Goal: Task Accomplishment & Management: Understand process/instructions

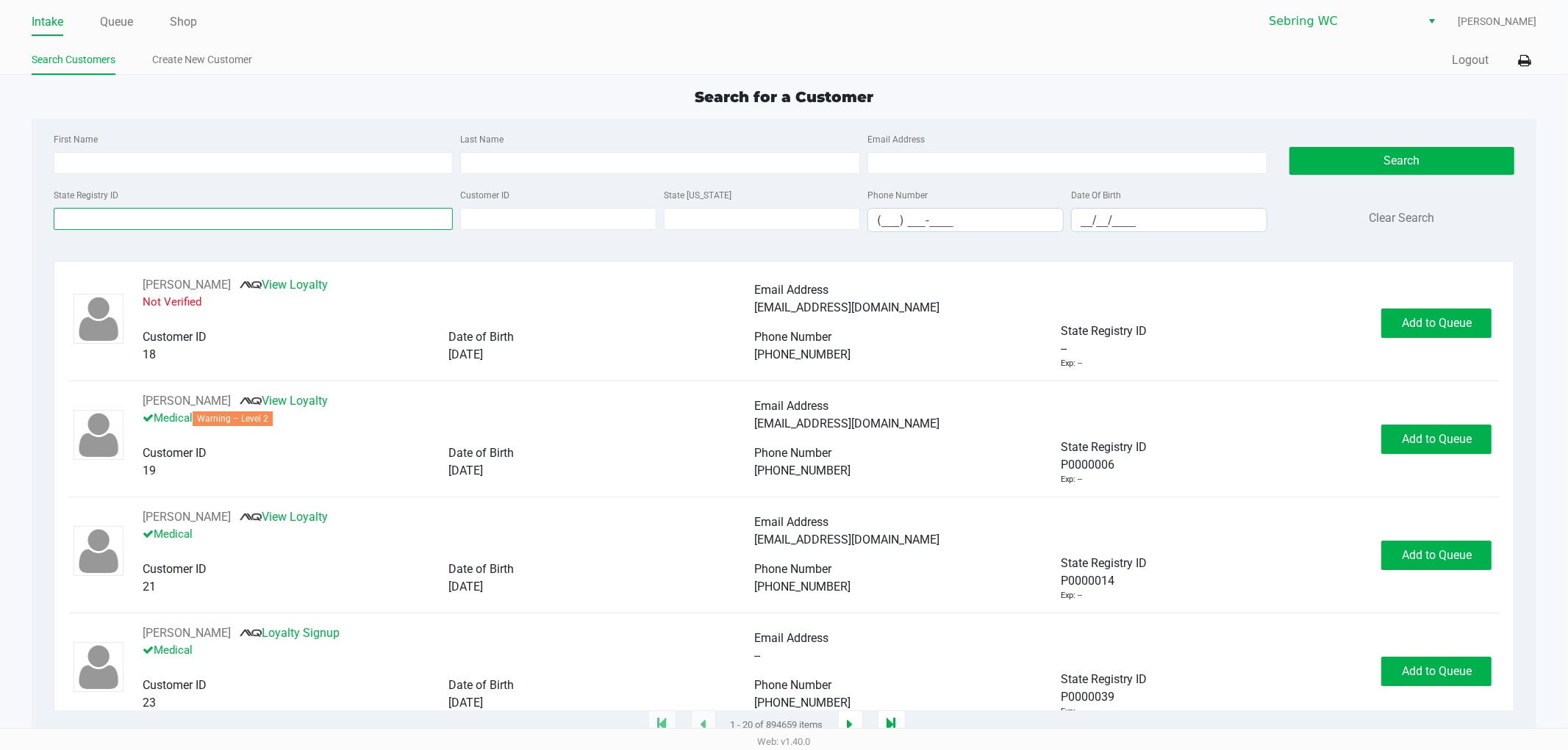
click at [100, 219] on input "State Registry ID" at bounding box center [254, 219] width 400 height 22
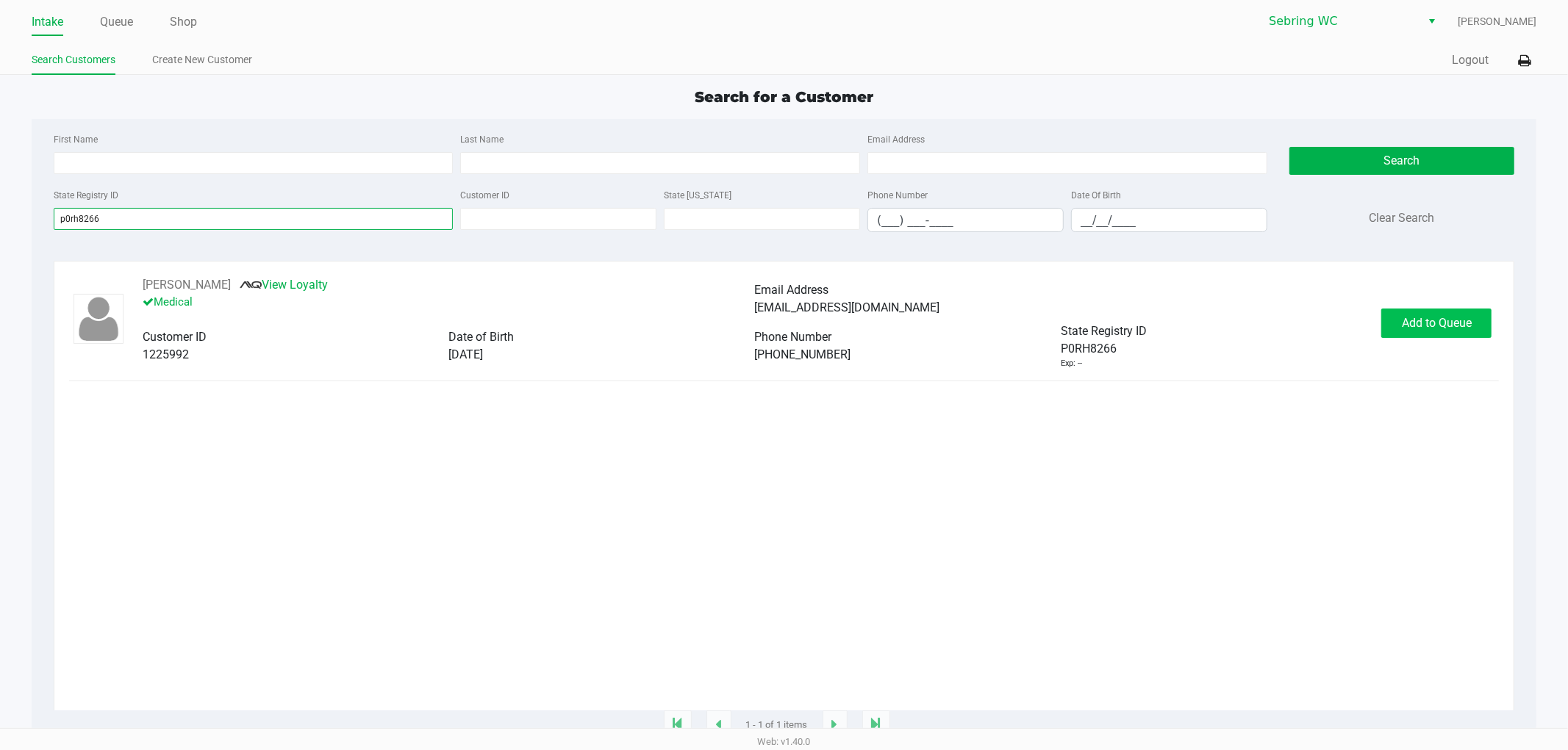
type input "p0rh8266"
click at [1394, 314] on button "Add to Queue" at bounding box center [1435, 323] width 110 height 29
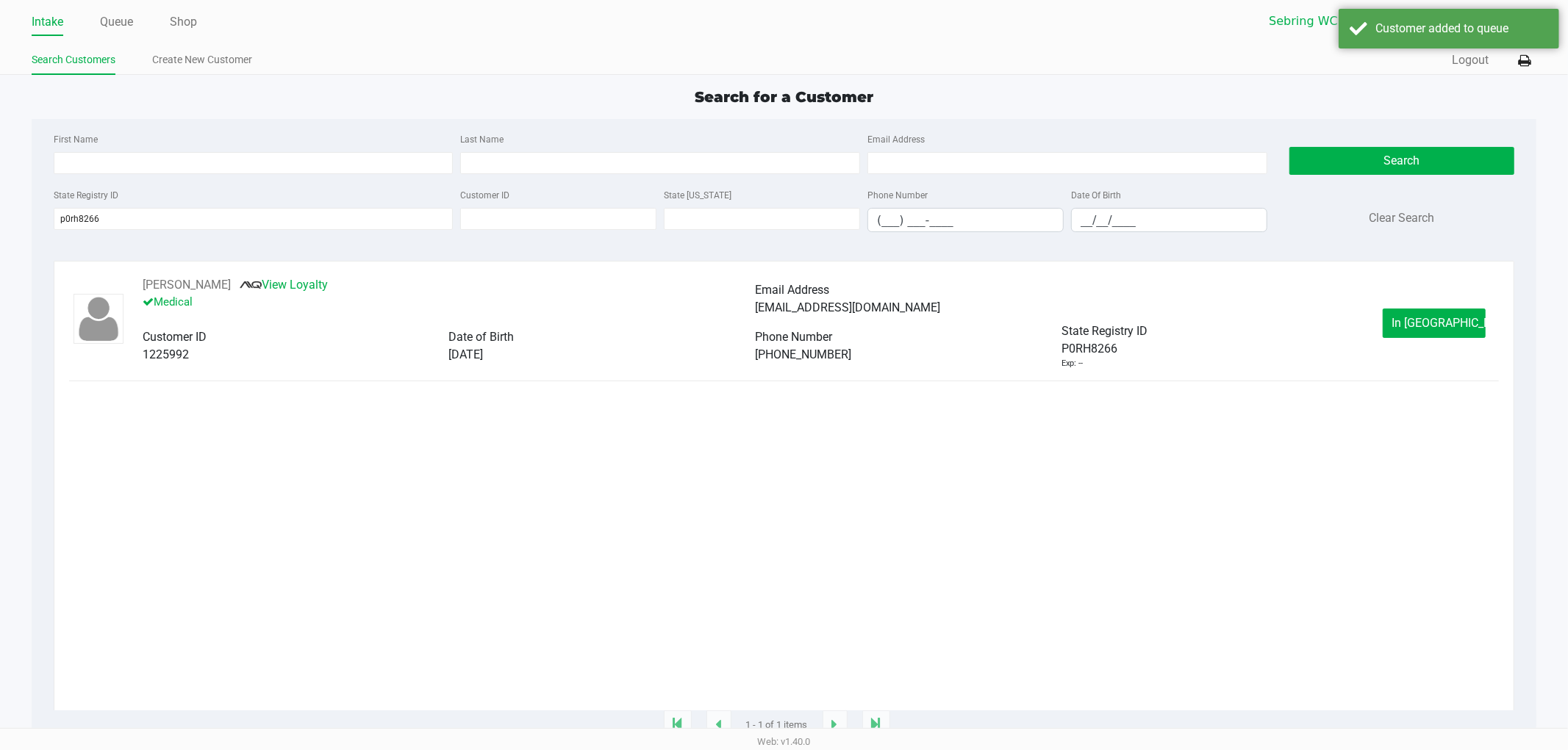
click at [1400, 314] on button "In [GEOGRAPHIC_DATA]" at bounding box center [1433, 323] width 103 height 29
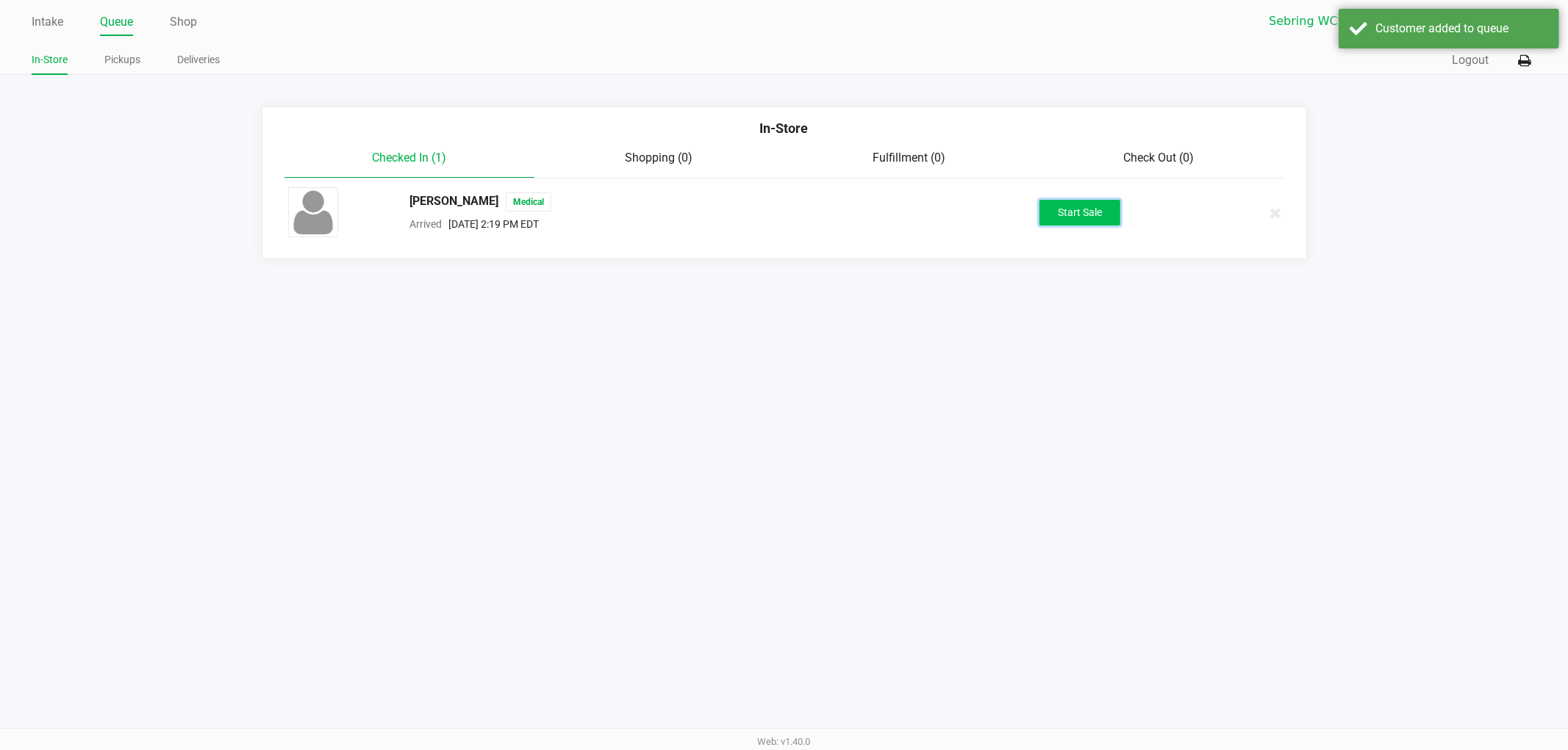
click at [1073, 213] on button "Start Sale" at bounding box center [1080, 213] width 81 height 25
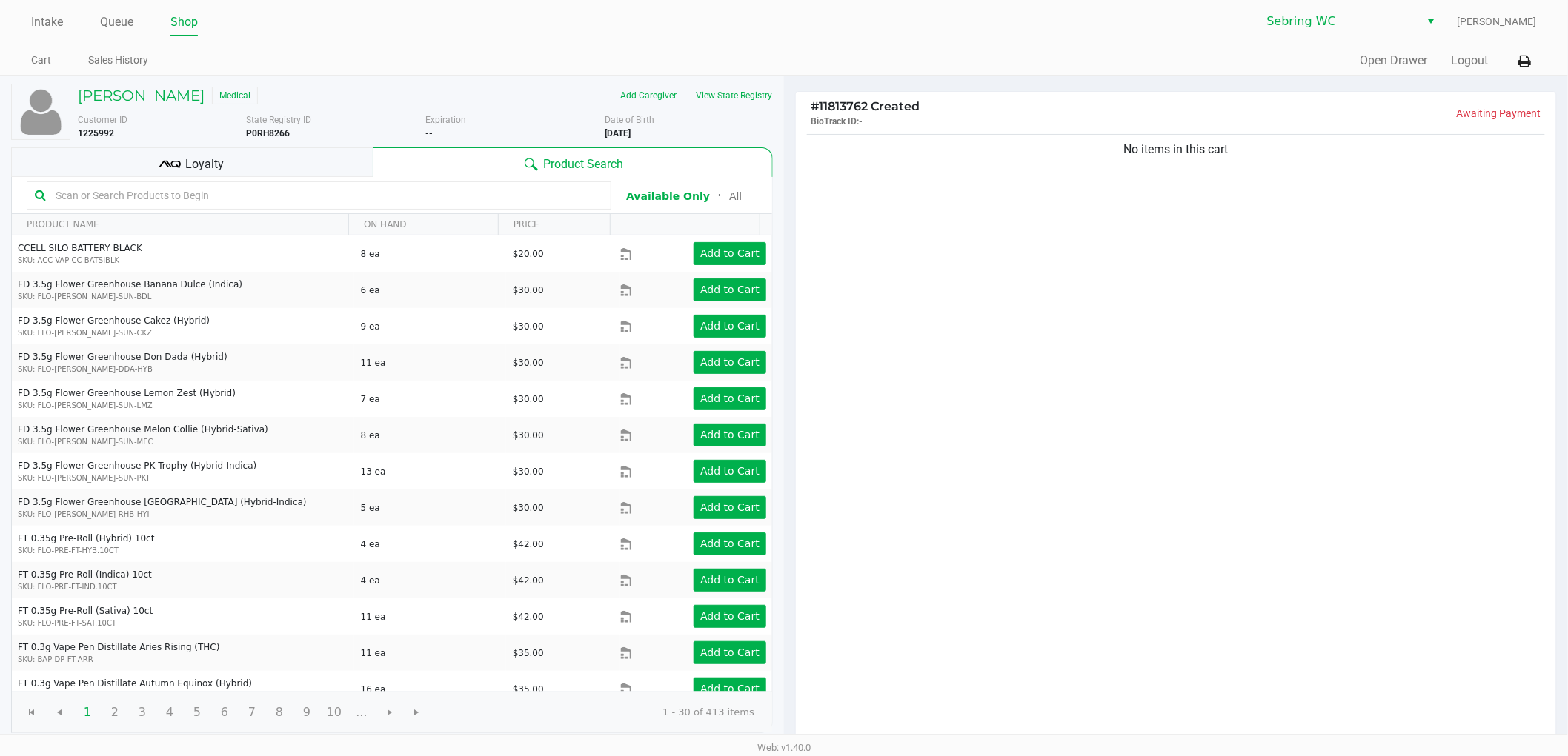
click at [326, 155] on div "Loyalty" at bounding box center [192, 161] width 362 height 29
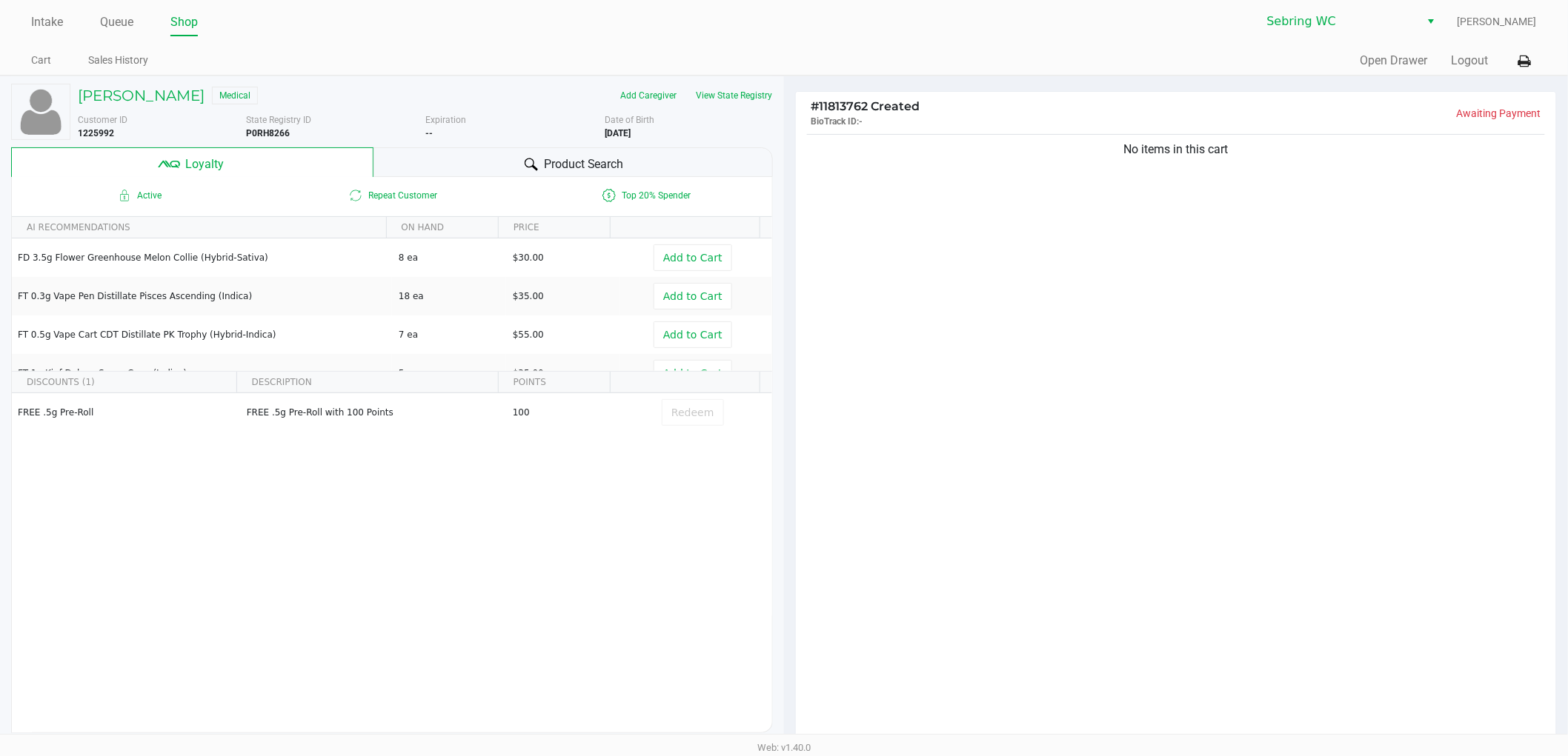
click at [454, 164] on div "Product Search" at bounding box center [574, 161] width 400 height 29
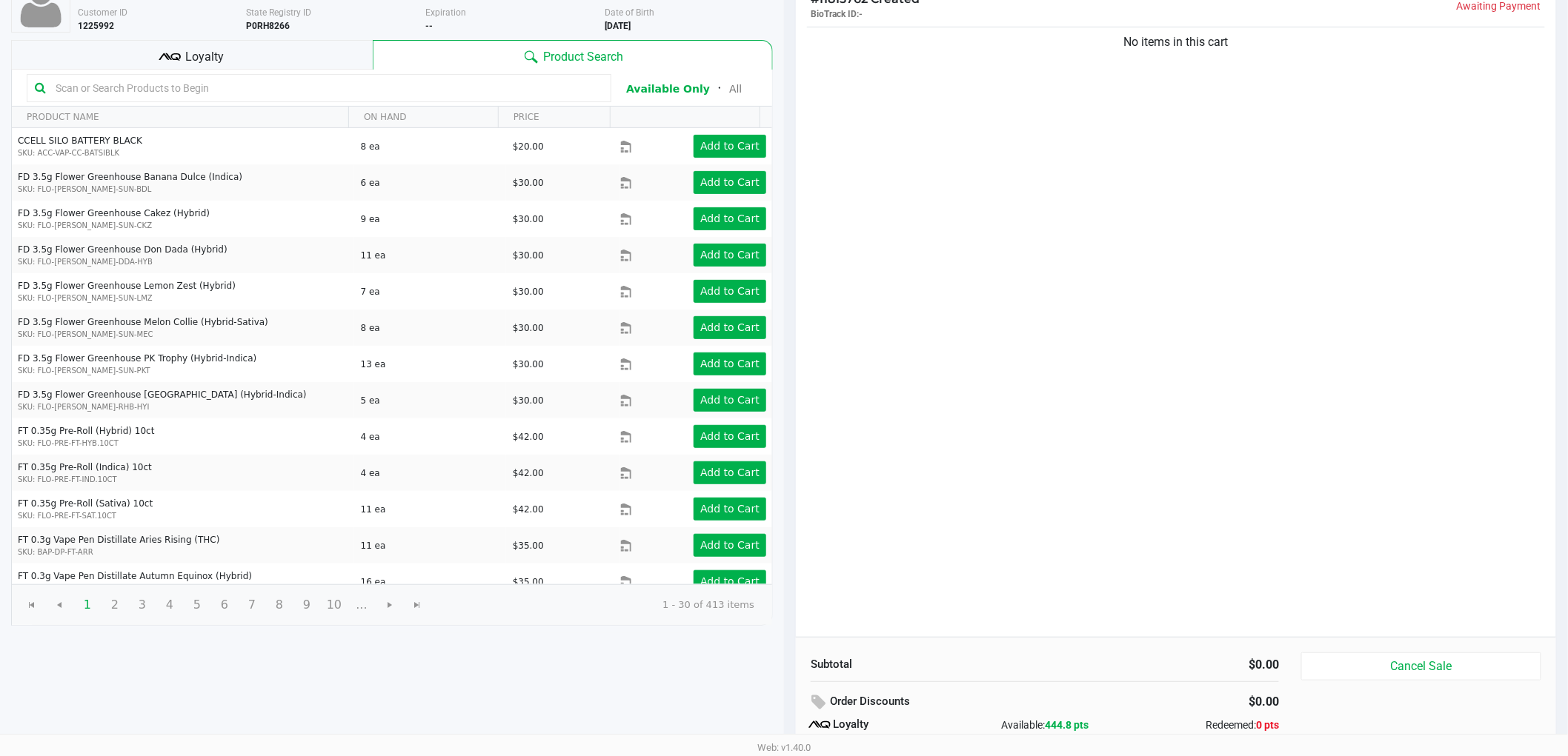
scroll to position [171, 0]
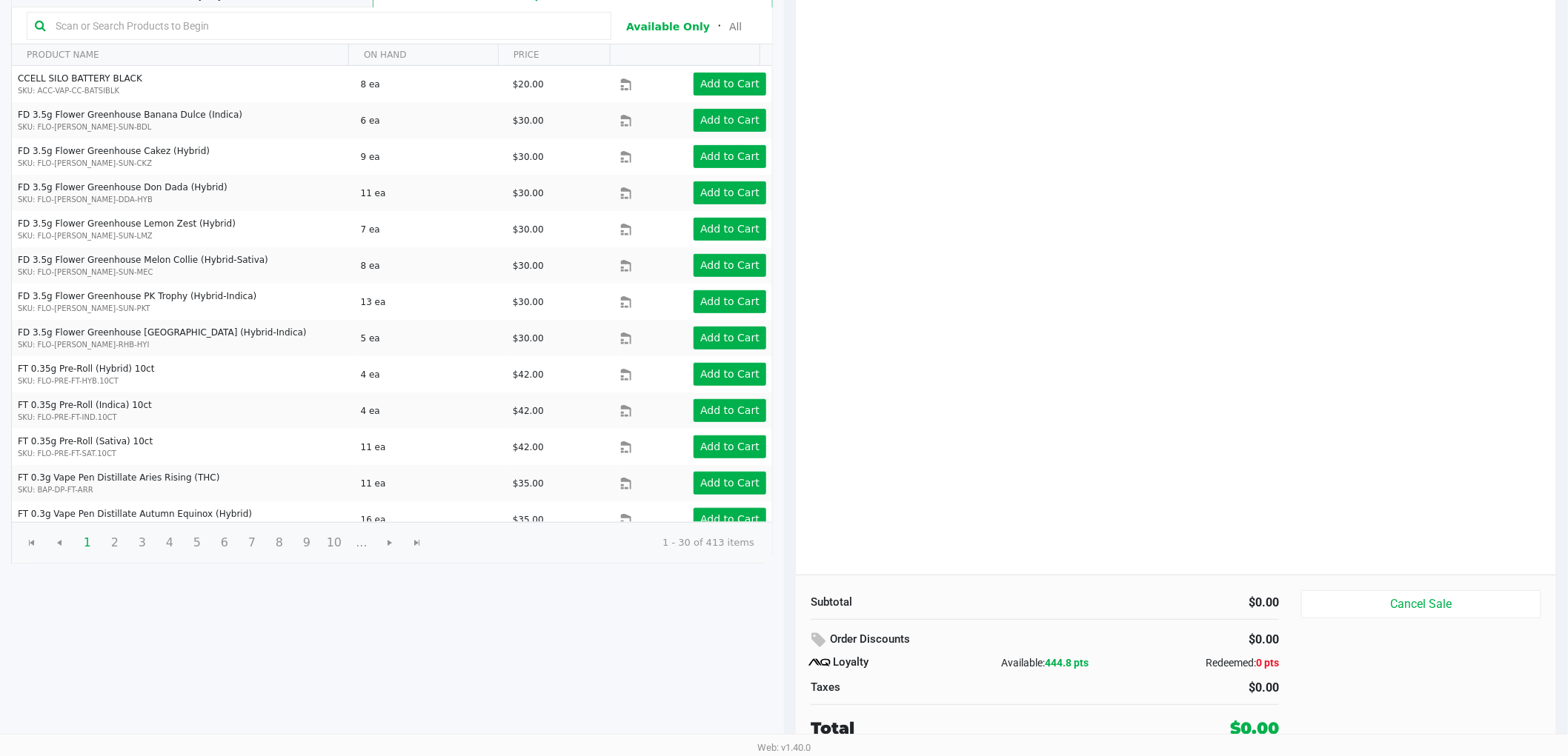
click at [1062, 662] on span "444.8 pts" at bounding box center [1067, 663] width 44 height 12
click at [1061, 662] on span "444.8 pts" at bounding box center [1067, 663] width 44 height 12
click at [1120, 532] on div "No items in this cart" at bounding box center [1175, 268] width 760 height 613
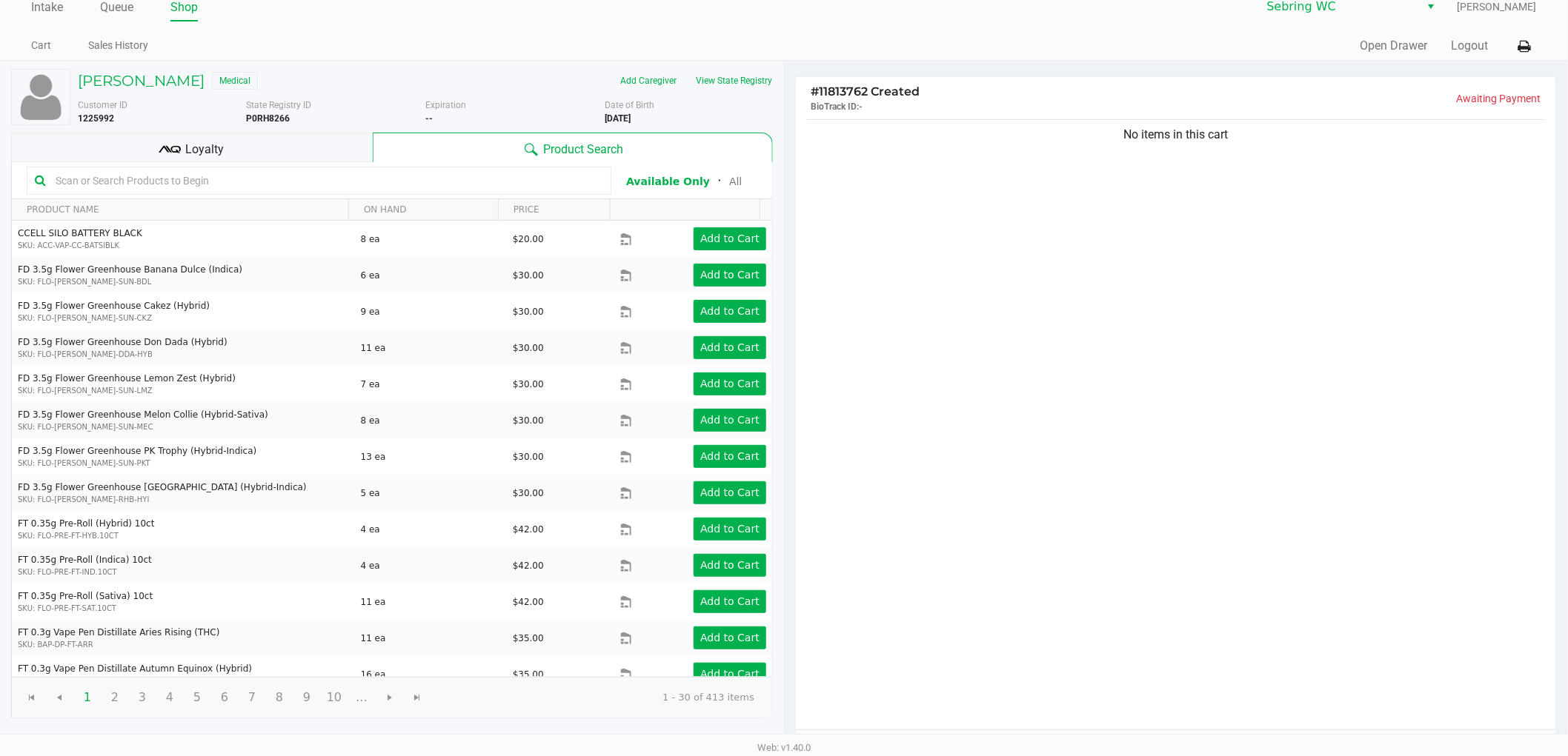
scroll to position [0, 0]
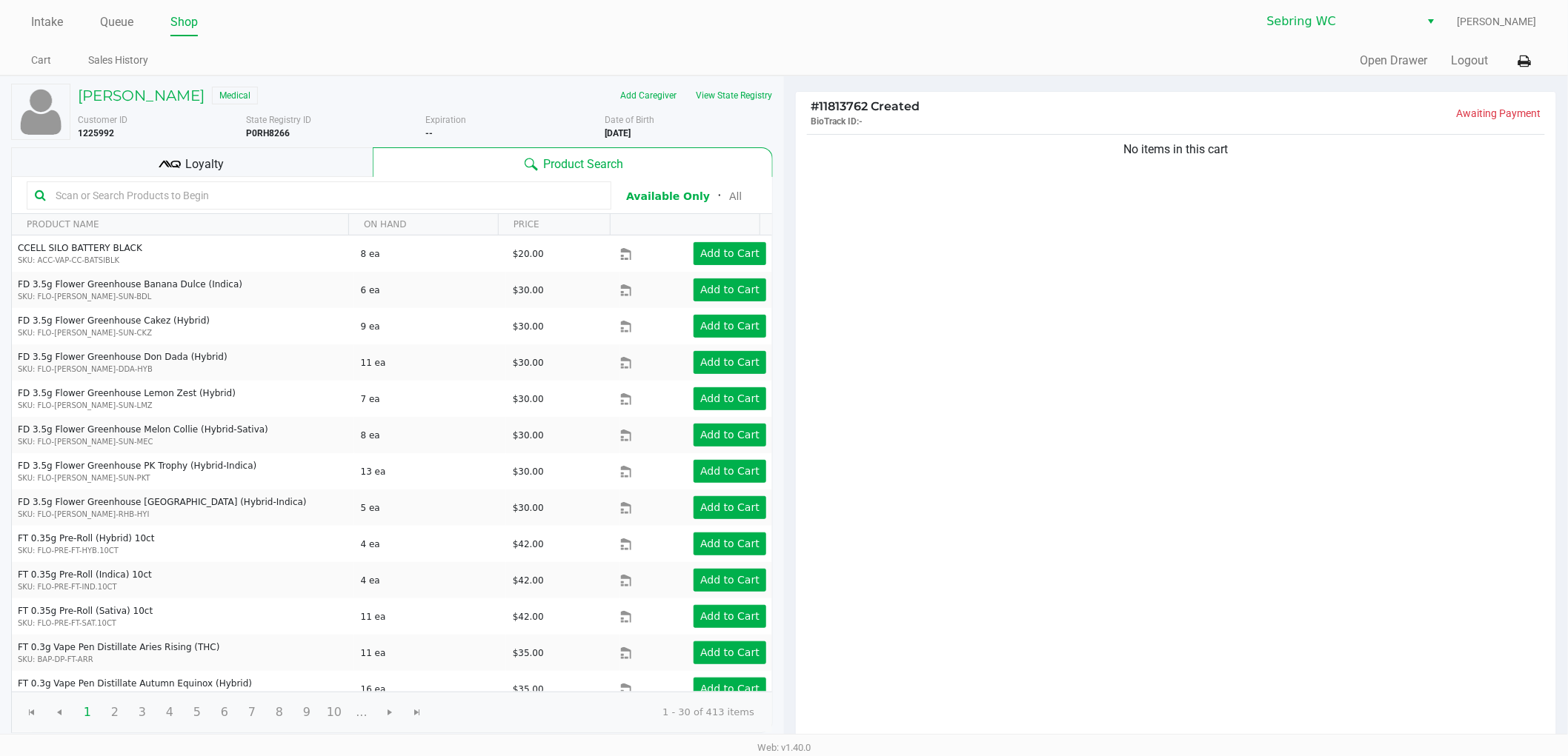
click at [216, 167] on span "Loyalty" at bounding box center [205, 164] width 39 height 18
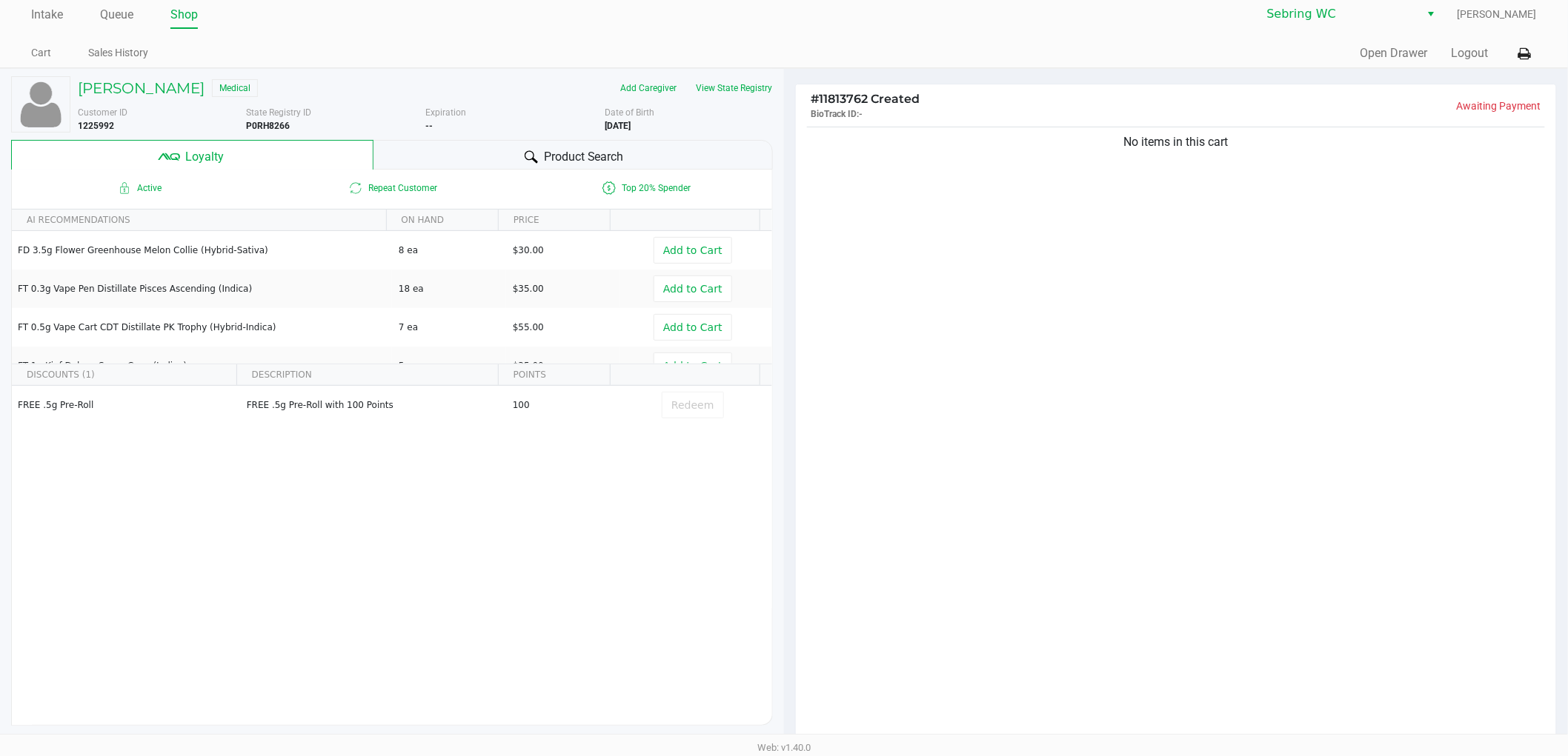
scroll to position [5, 0]
click at [673, 186] on span "Top 20% Spender" at bounding box center [645, 190] width 254 height 18
click at [1231, 433] on div "No items in this cart" at bounding box center [1175, 432] width 760 height 613
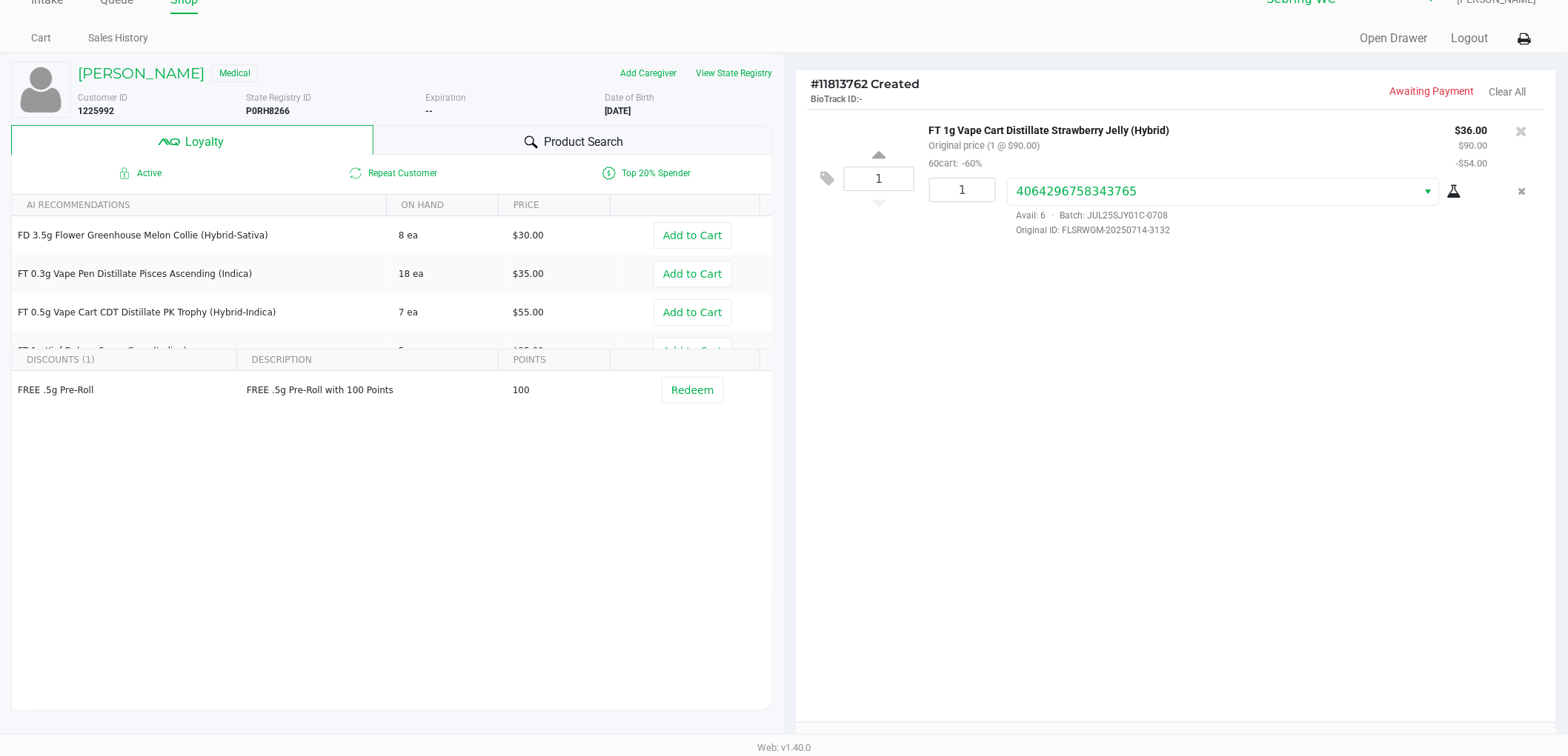
scroll to position [171, 0]
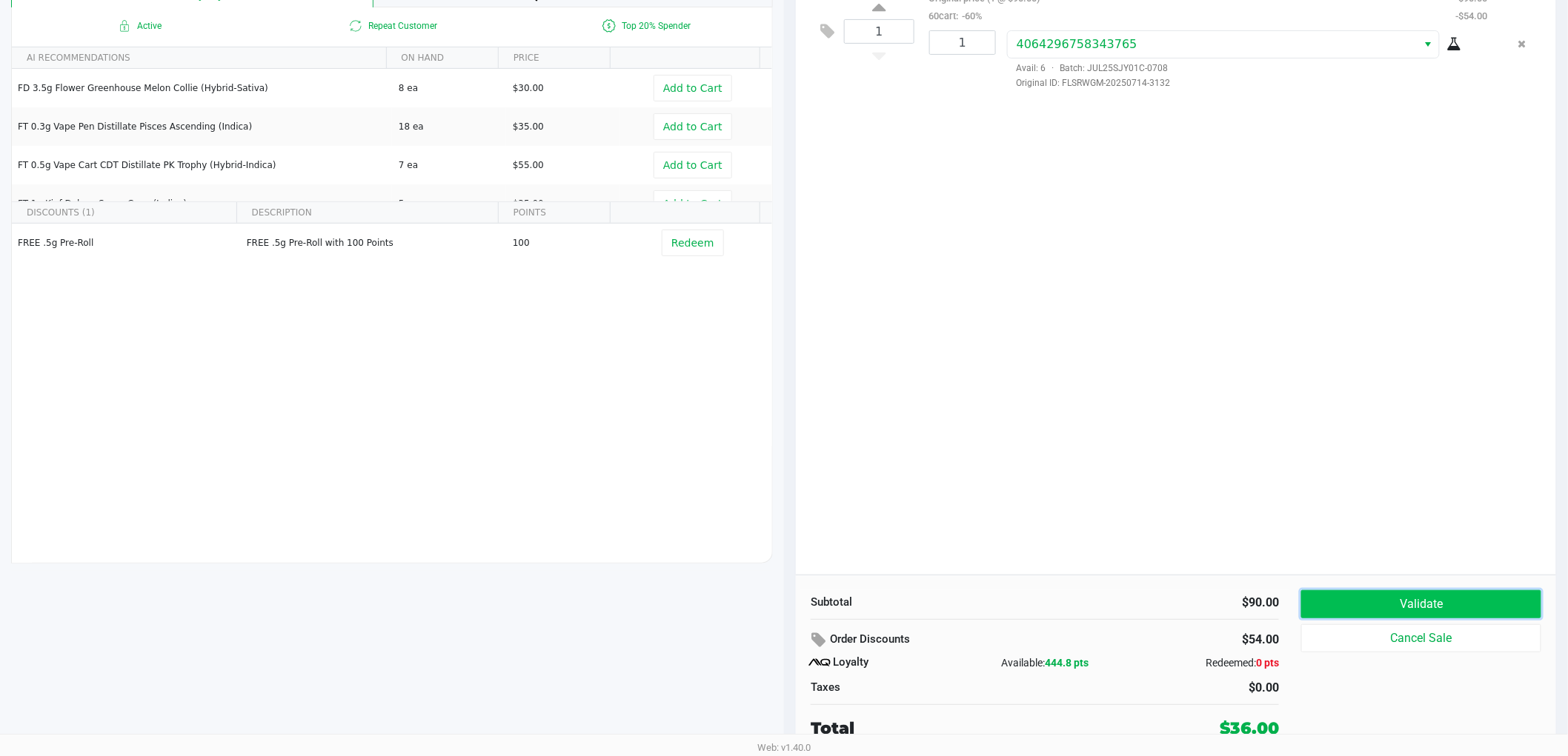
click at [1420, 594] on button "Validate" at bounding box center [1422, 604] width 240 height 28
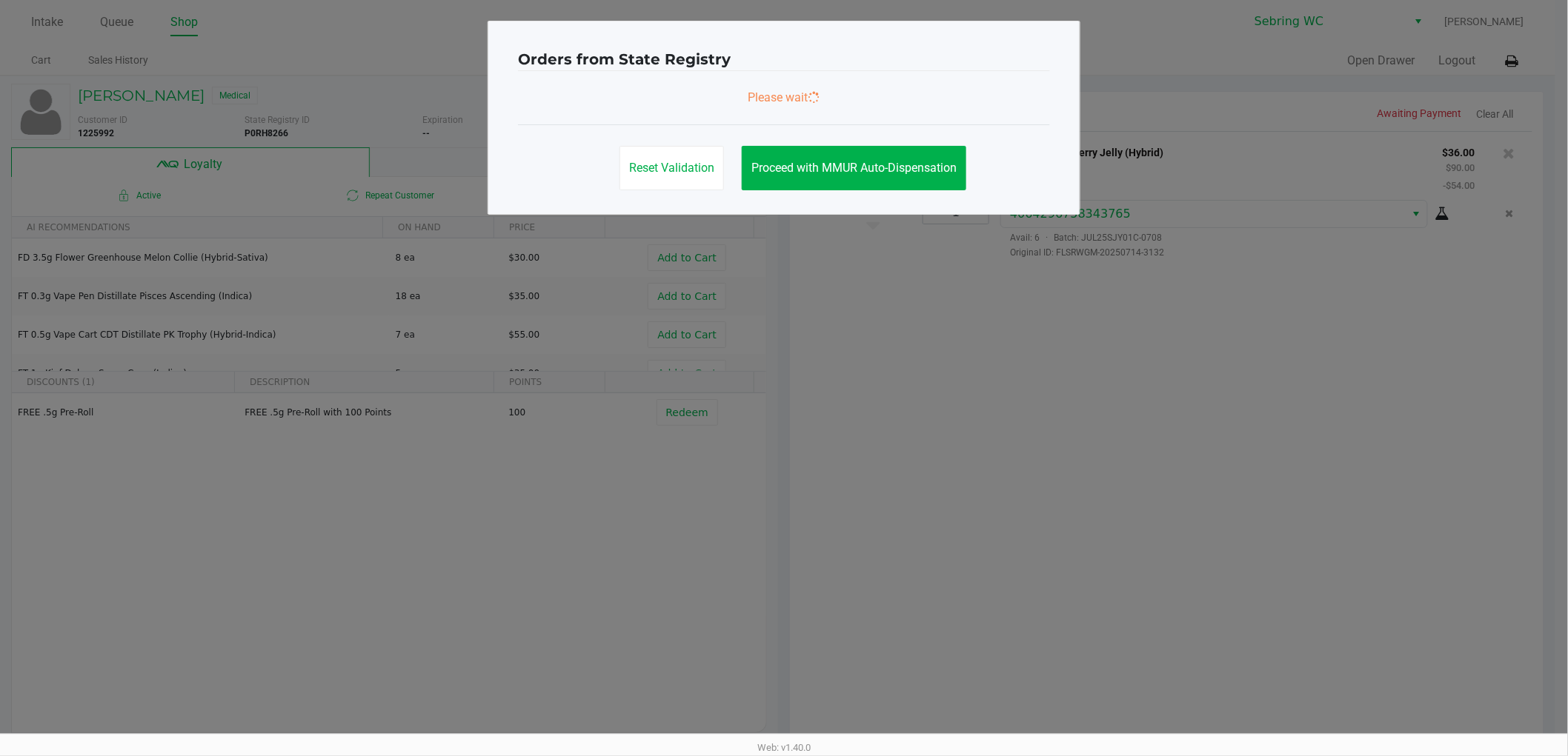
scroll to position [0, 0]
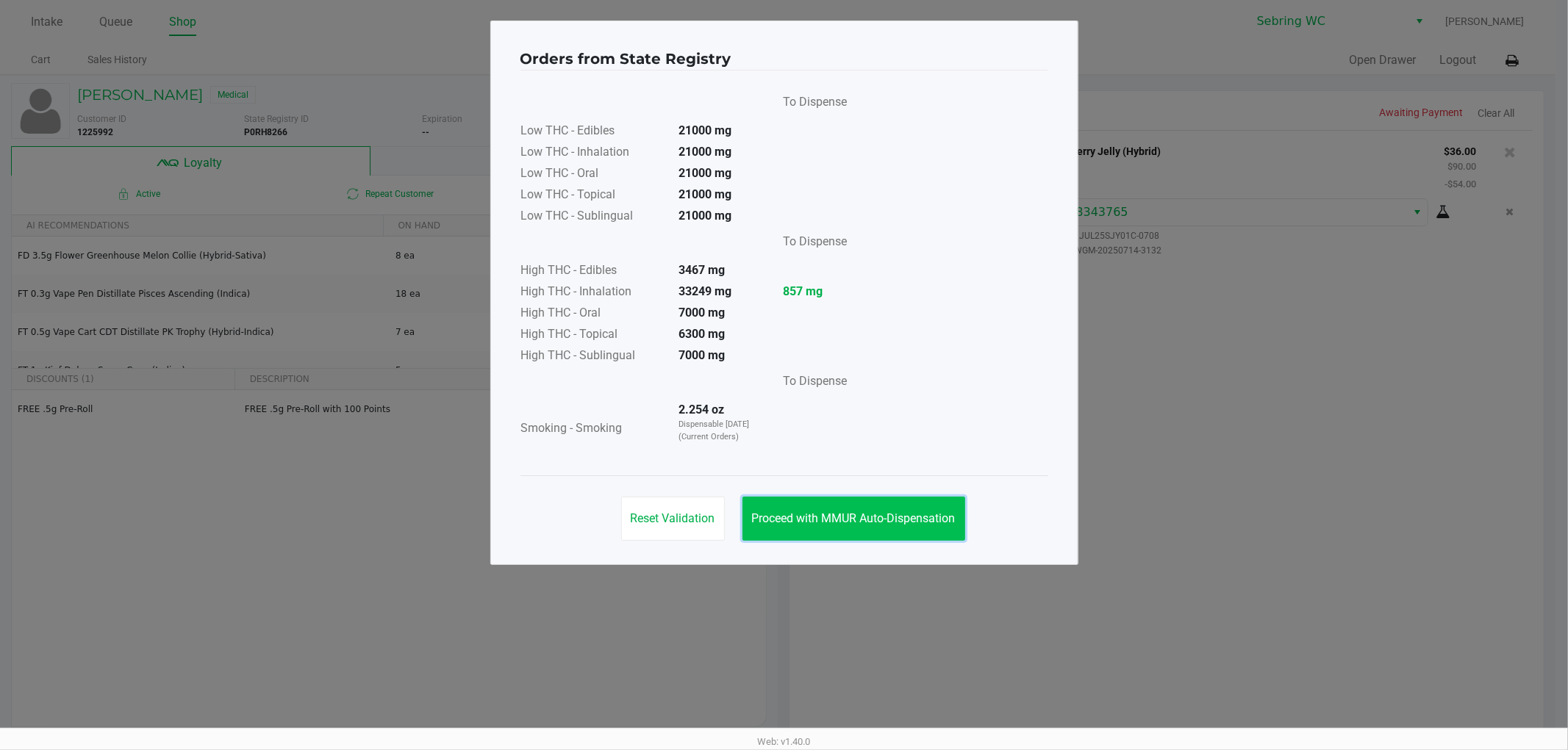
click at [846, 524] on span "Proceed with MMUR Auto-Dispensation" at bounding box center [854, 518] width 204 height 14
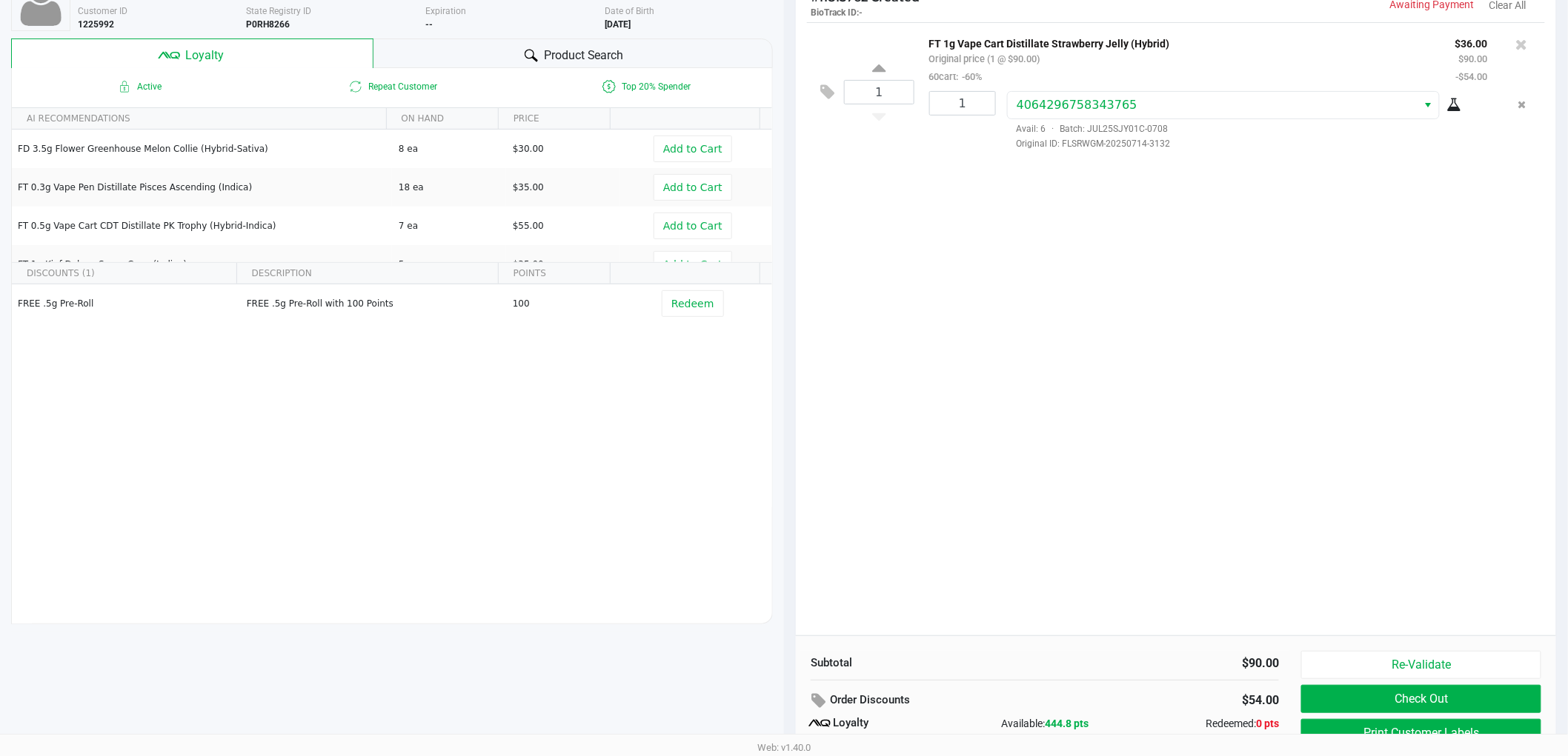
scroll to position [171, 0]
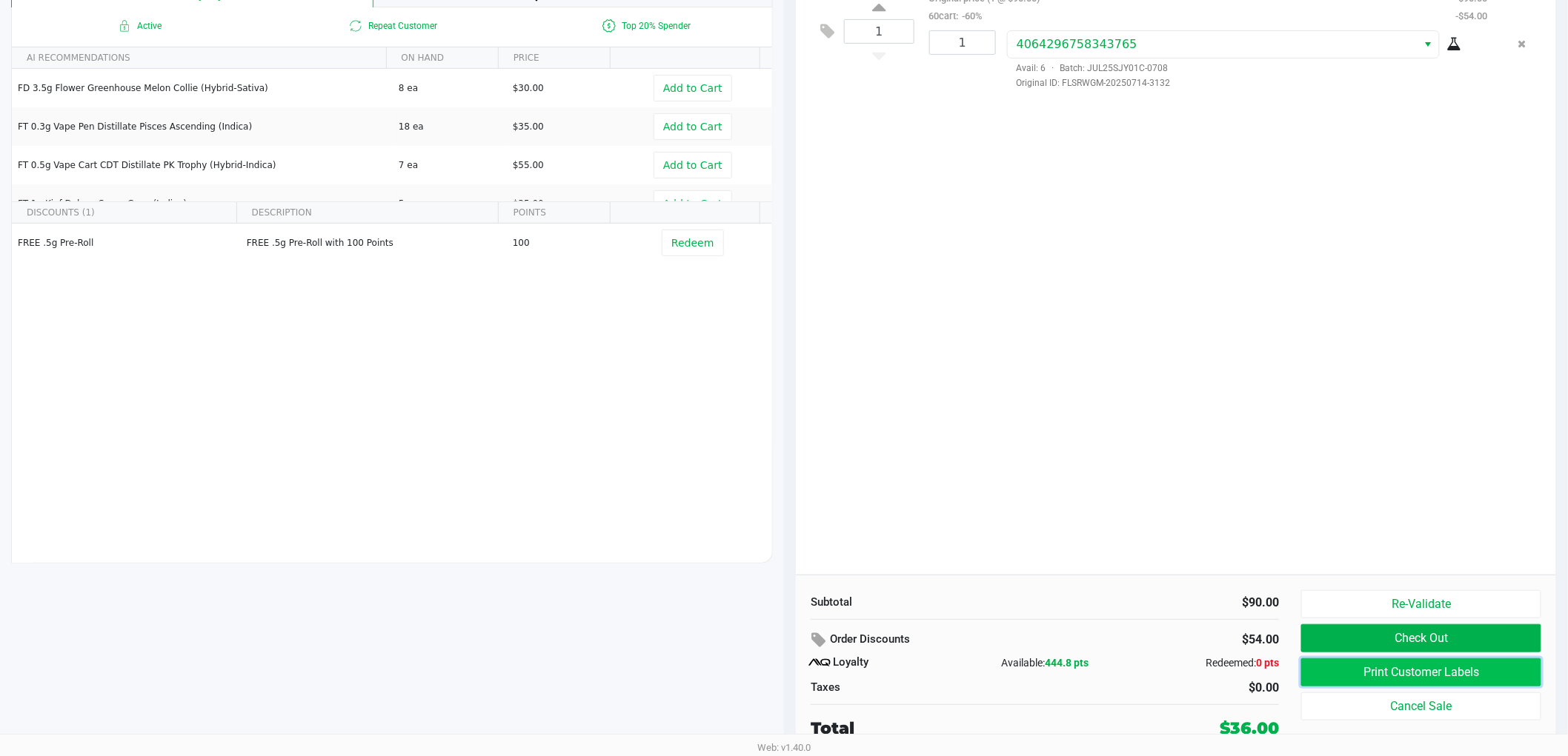
click at [1347, 666] on button "Print Customer Labels" at bounding box center [1422, 672] width 240 height 28
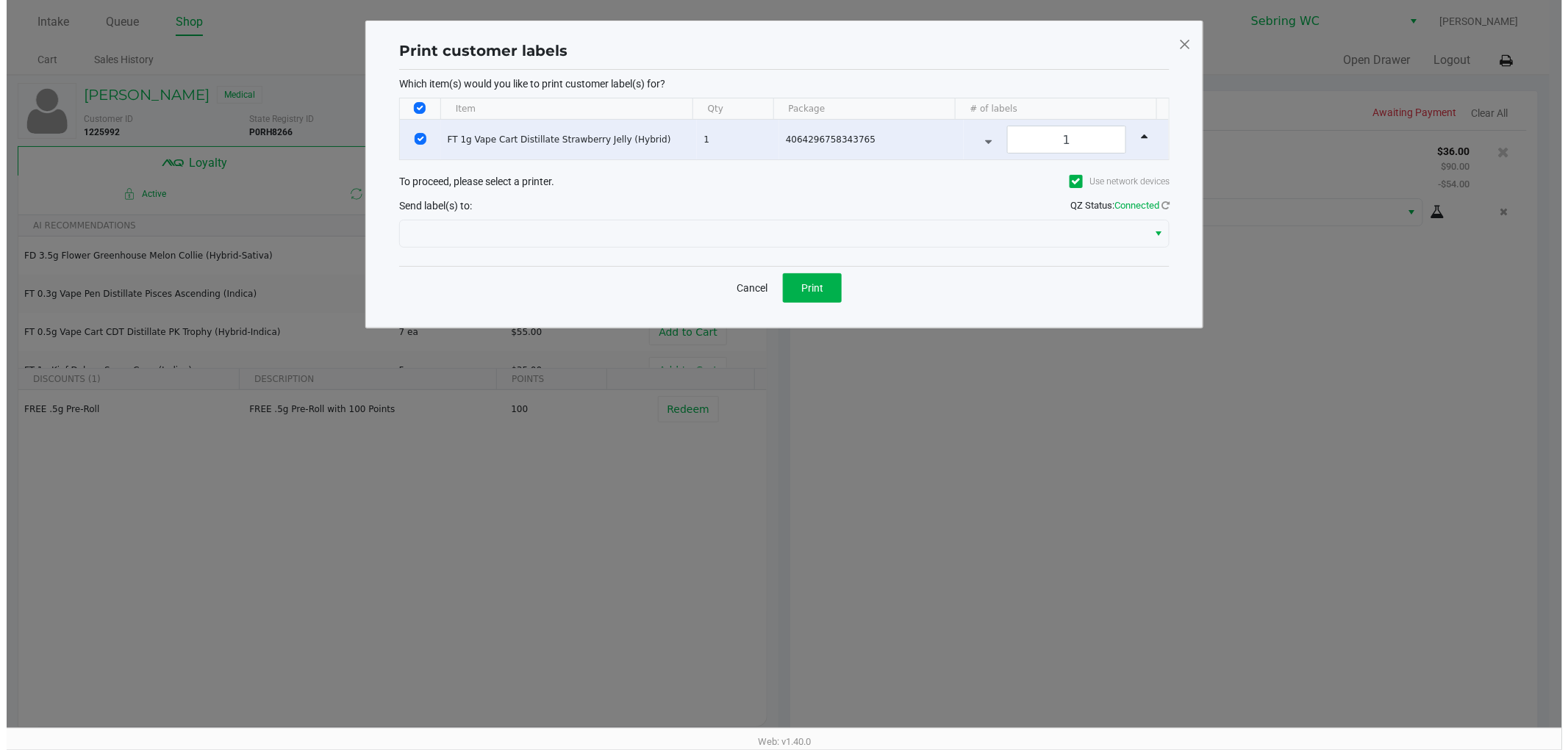
scroll to position [0, 0]
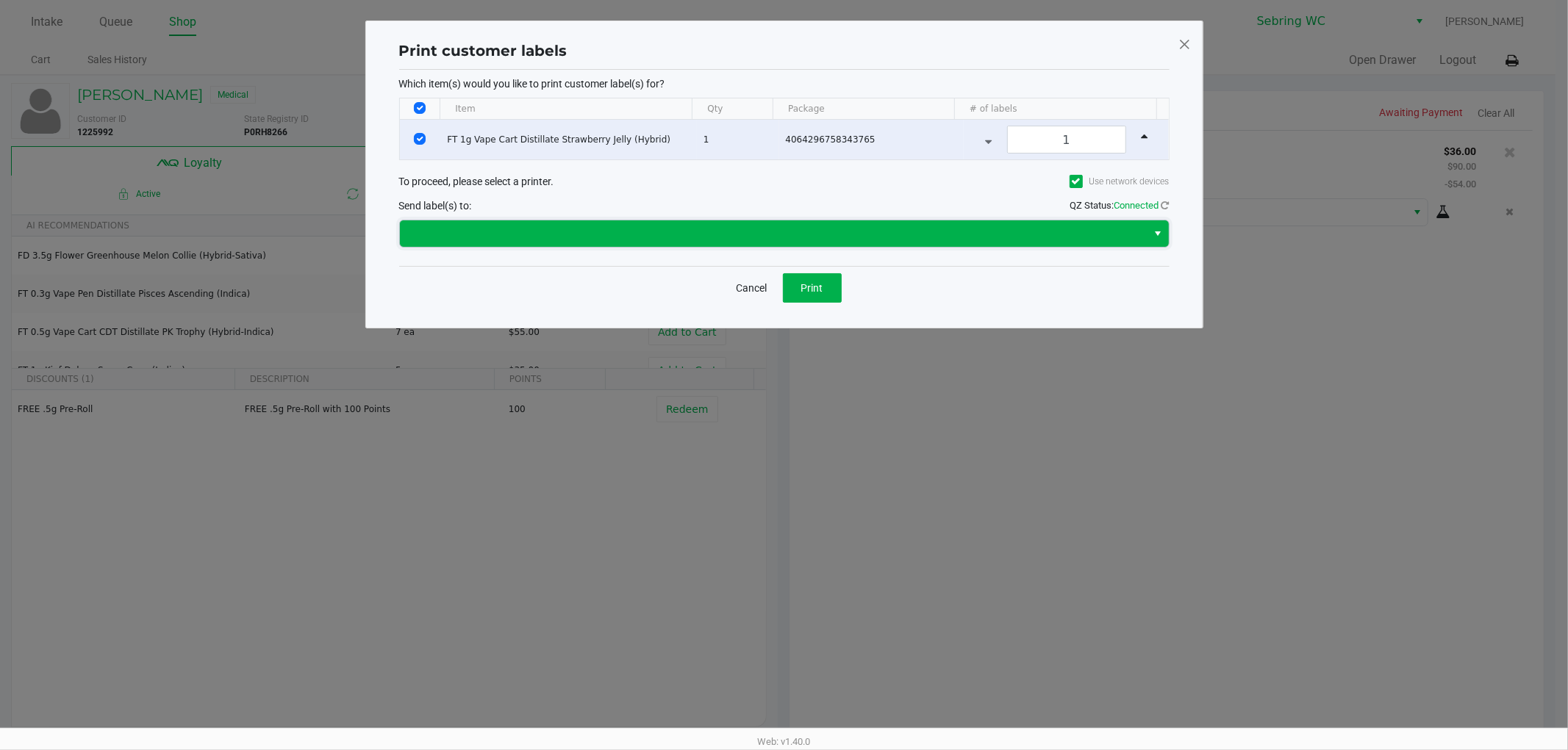
click at [795, 229] on span at bounding box center [774, 234] width 730 height 18
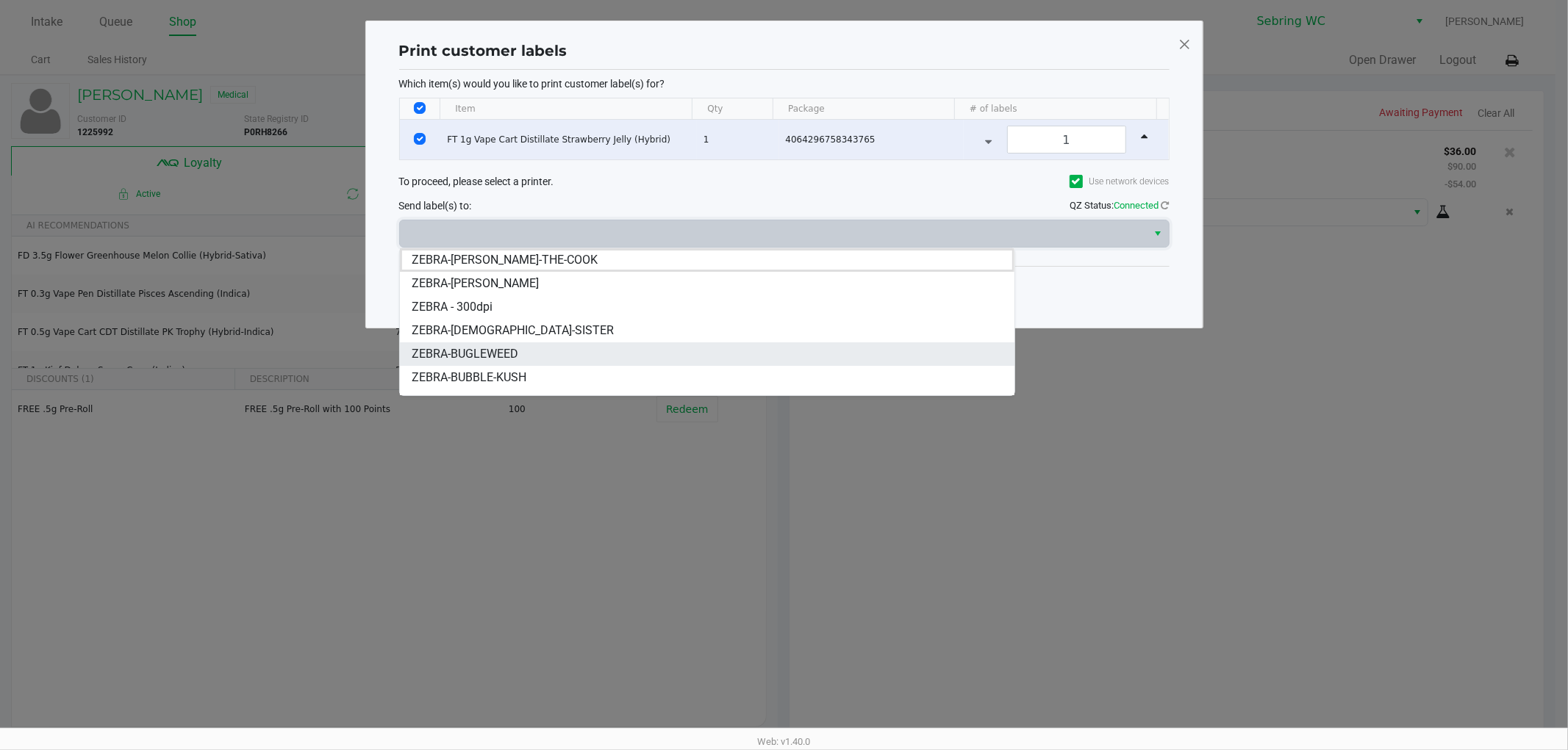
click at [525, 351] on li "ZEBRA-BUGLEWEED" at bounding box center [707, 353] width 615 height 23
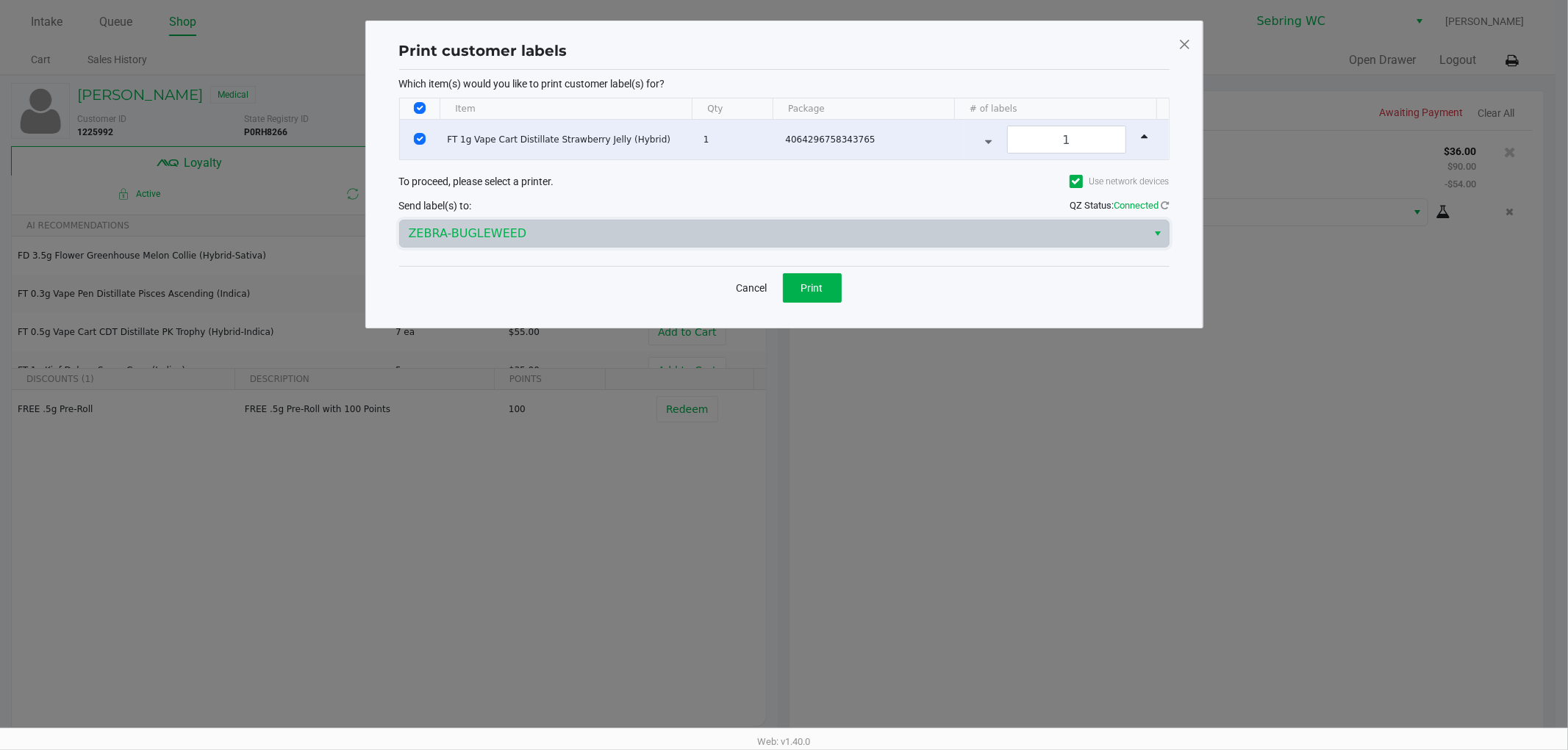
click at [845, 284] on div "Cancel Print" at bounding box center [784, 287] width 771 height 43
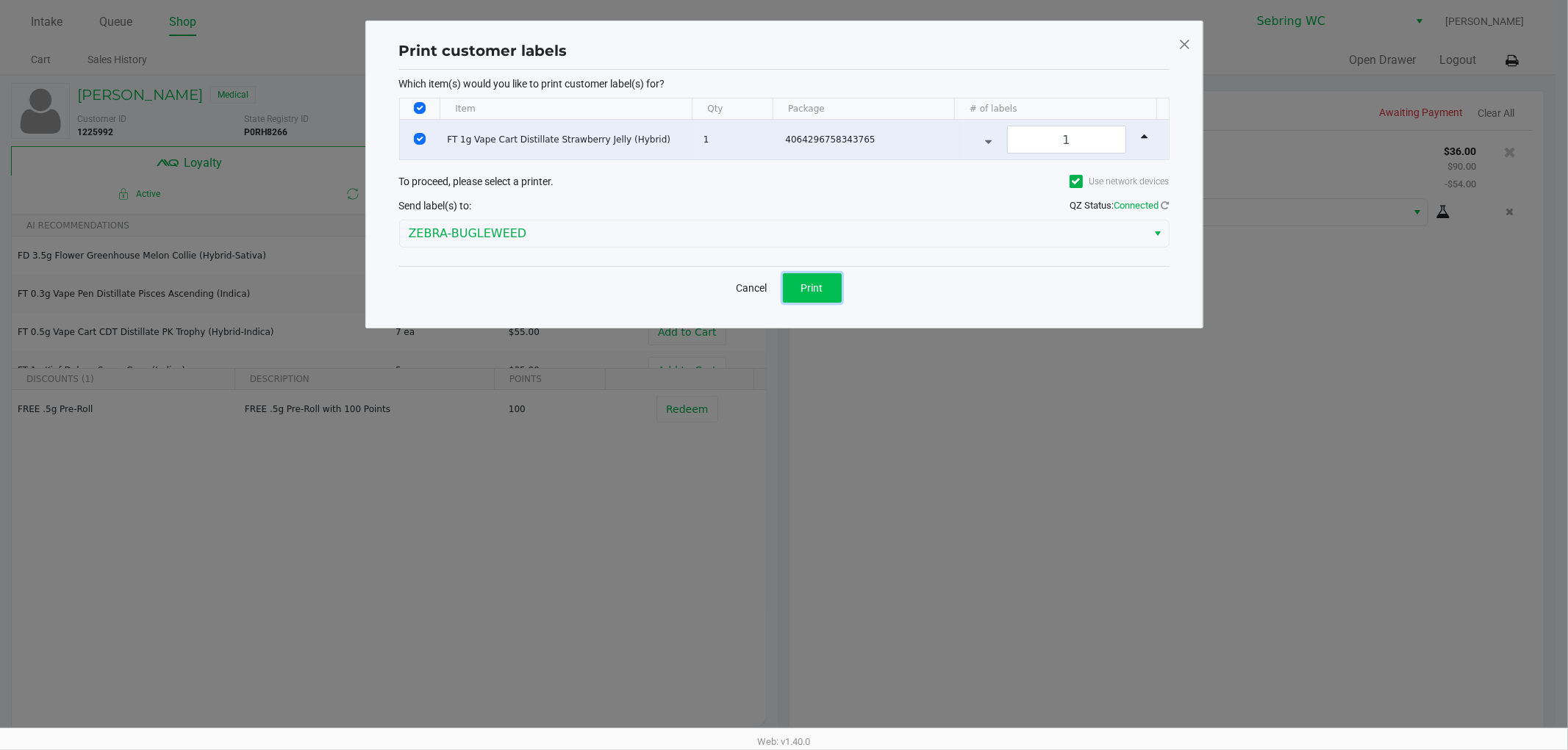
click at [828, 287] on button "Print" at bounding box center [812, 287] width 59 height 29
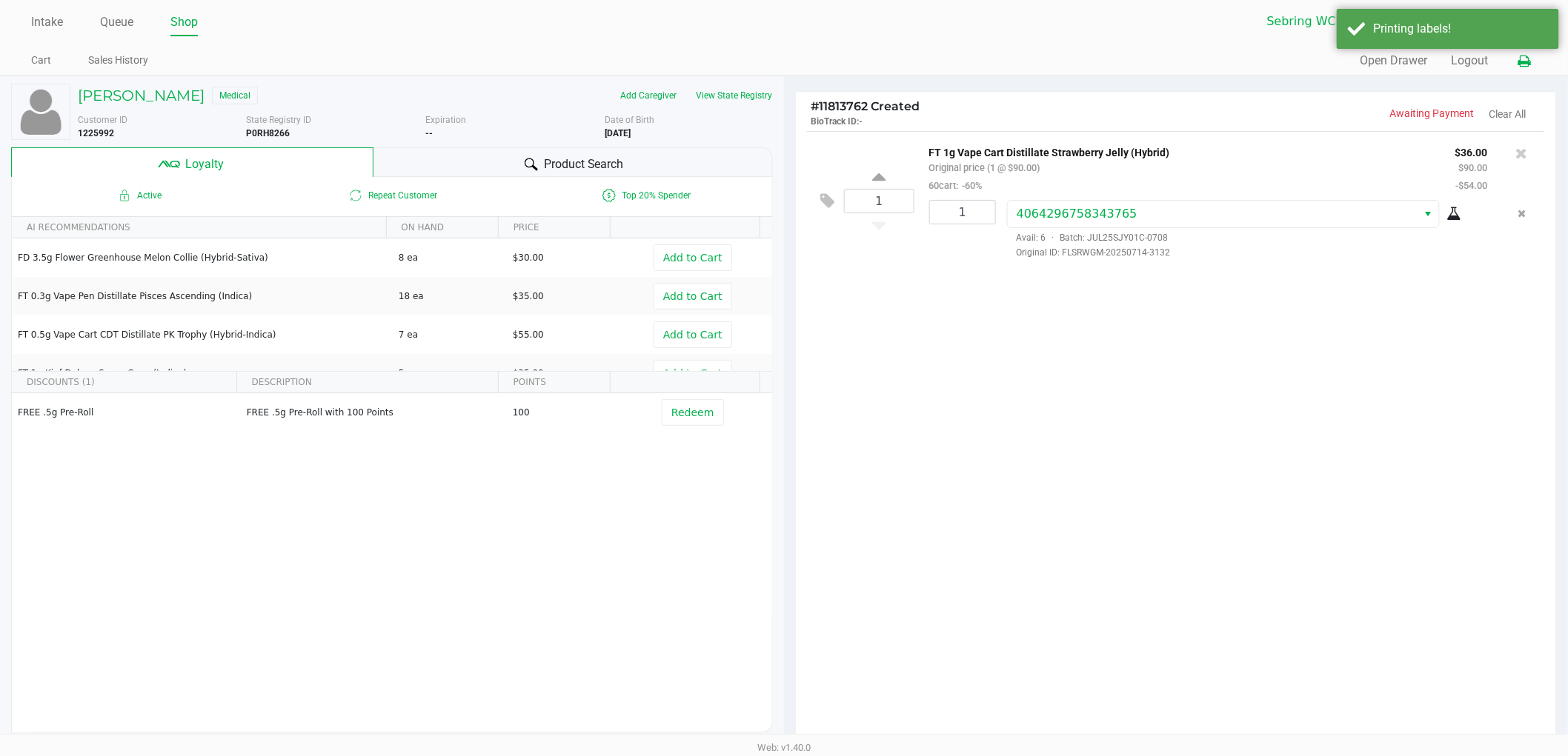
click at [1517, 58] on button at bounding box center [1524, 61] width 24 height 27
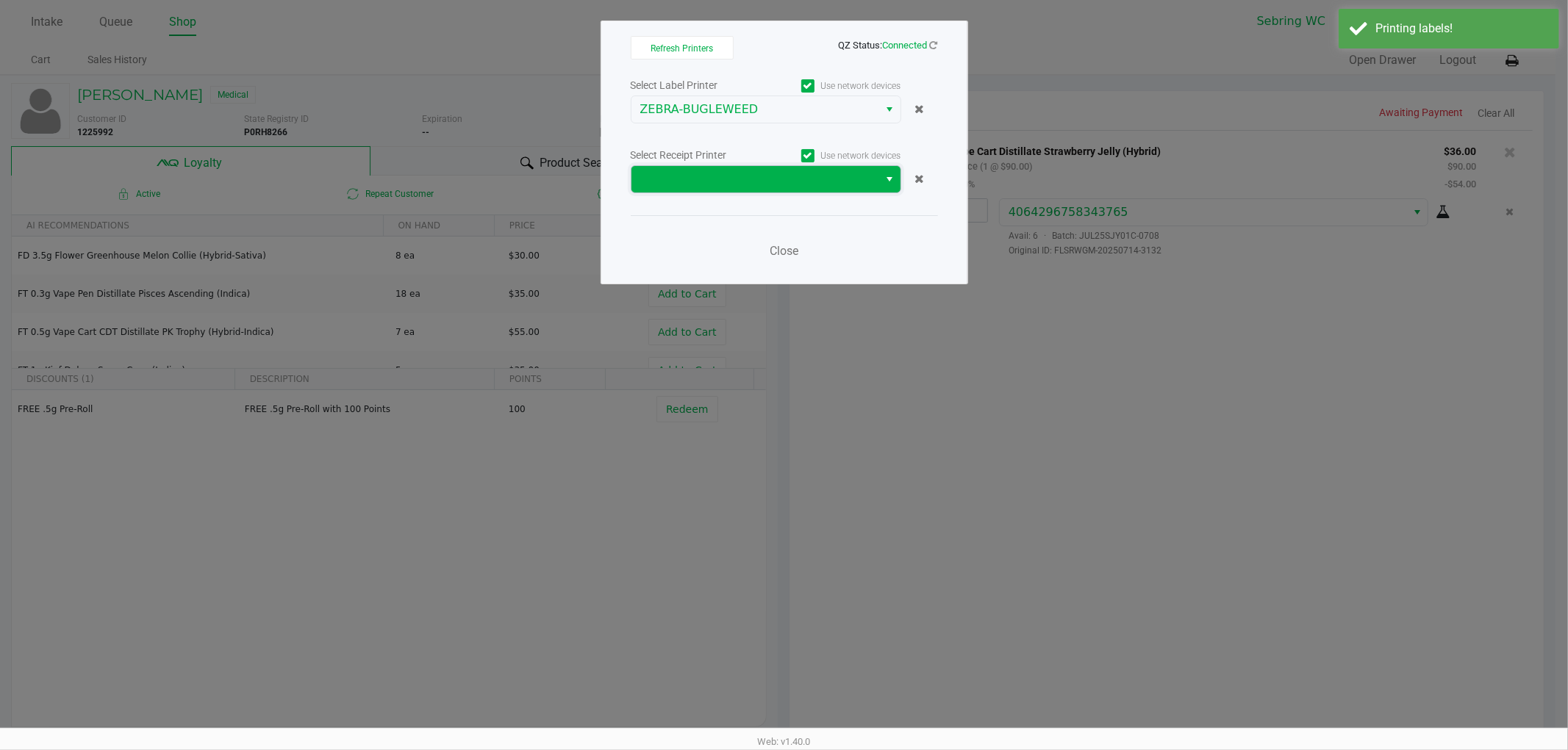
click at [657, 172] on span at bounding box center [755, 180] width 230 height 18
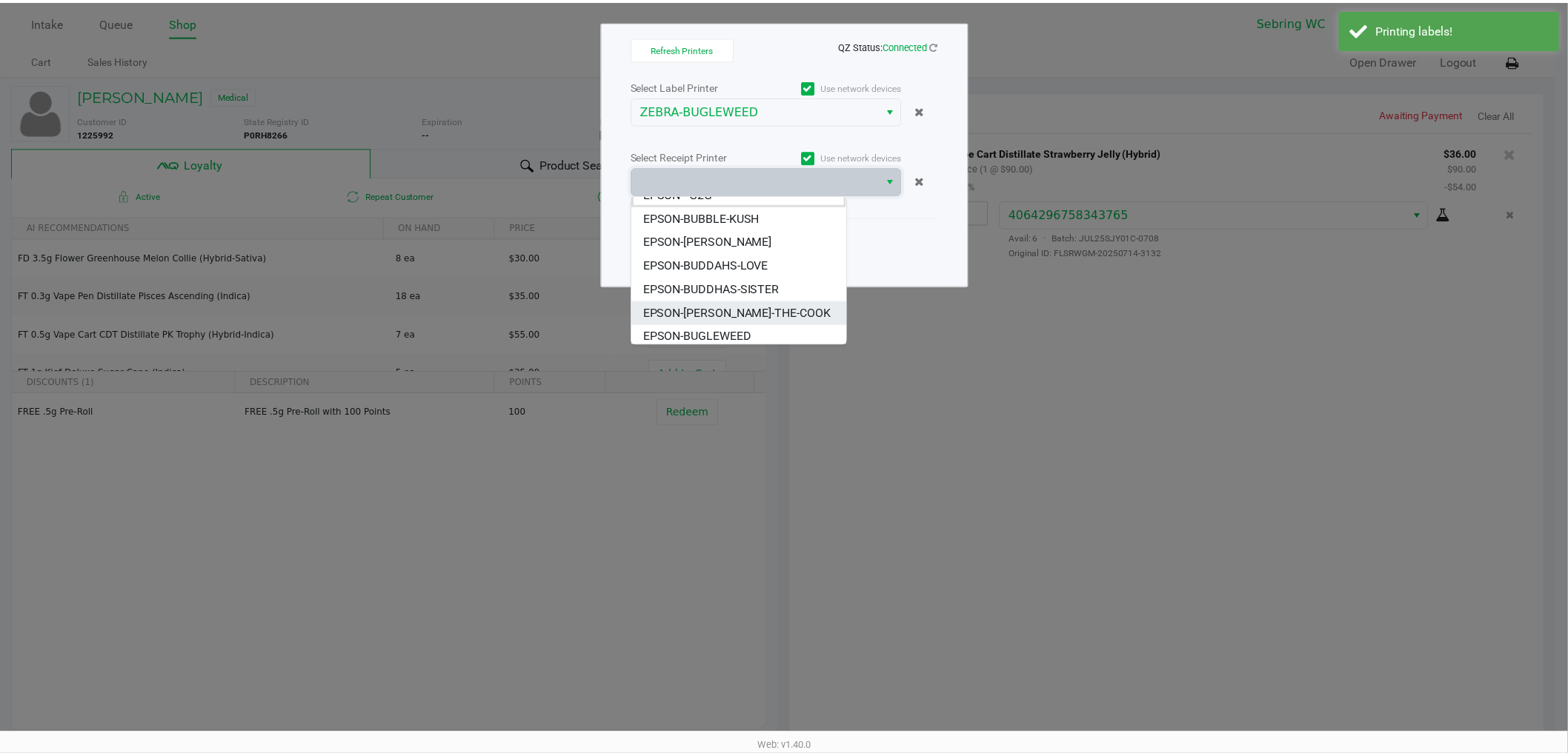
scroll to position [18, 0]
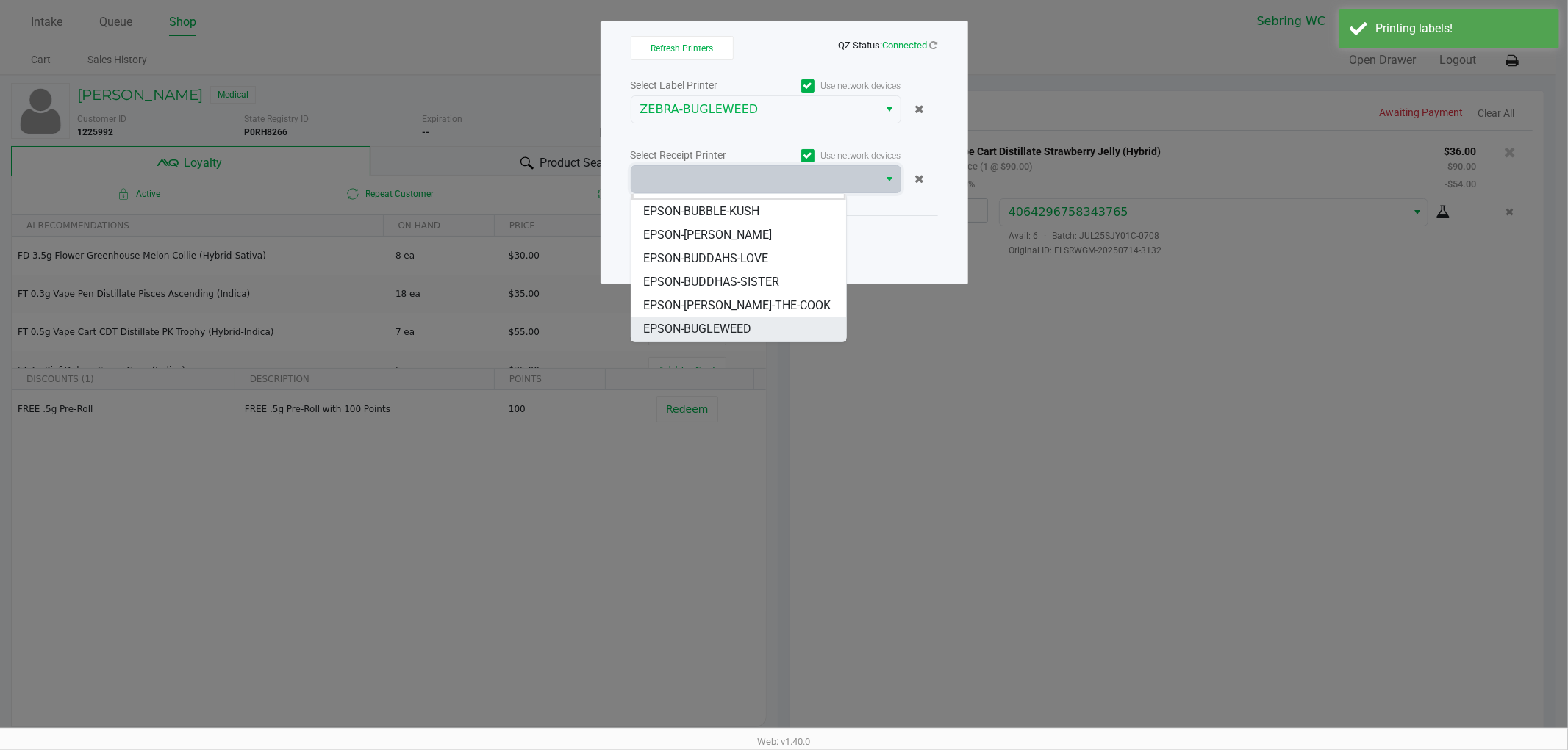
drag, startPoint x: 686, startPoint y: 329, endPoint x: 714, endPoint y: 336, distance: 28.9
click at [687, 329] on span "EPSON-BUGLEWEED" at bounding box center [697, 329] width 108 height 18
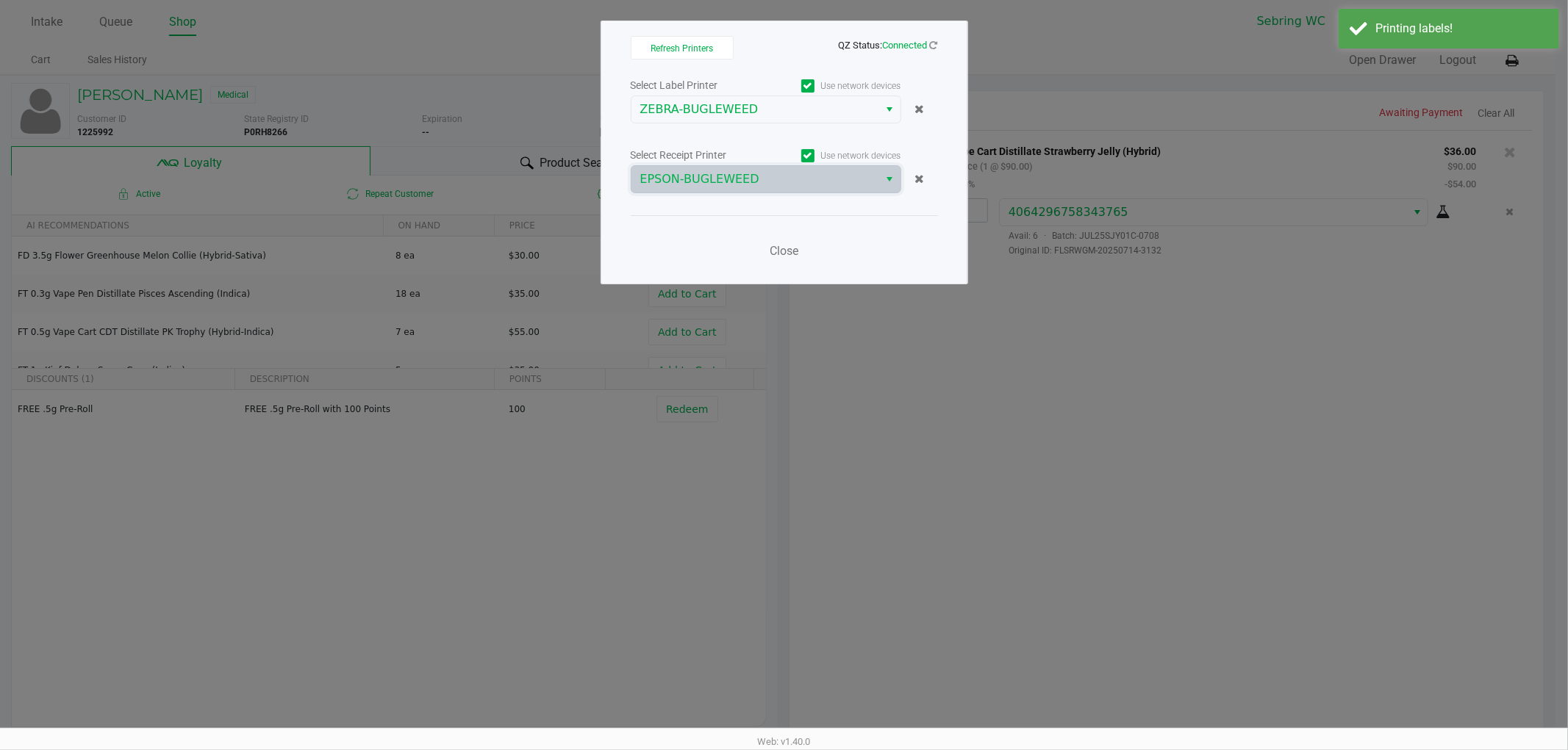
click at [839, 238] on div "Close" at bounding box center [784, 243] width 307 height 54
drag, startPoint x: 796, startPoint y: 254, endPoint x: 951, endPoint y: 308, distance: 164.1
click at [796, 255] on span "Close" at bounding box center [784, 251] width 28 height 14
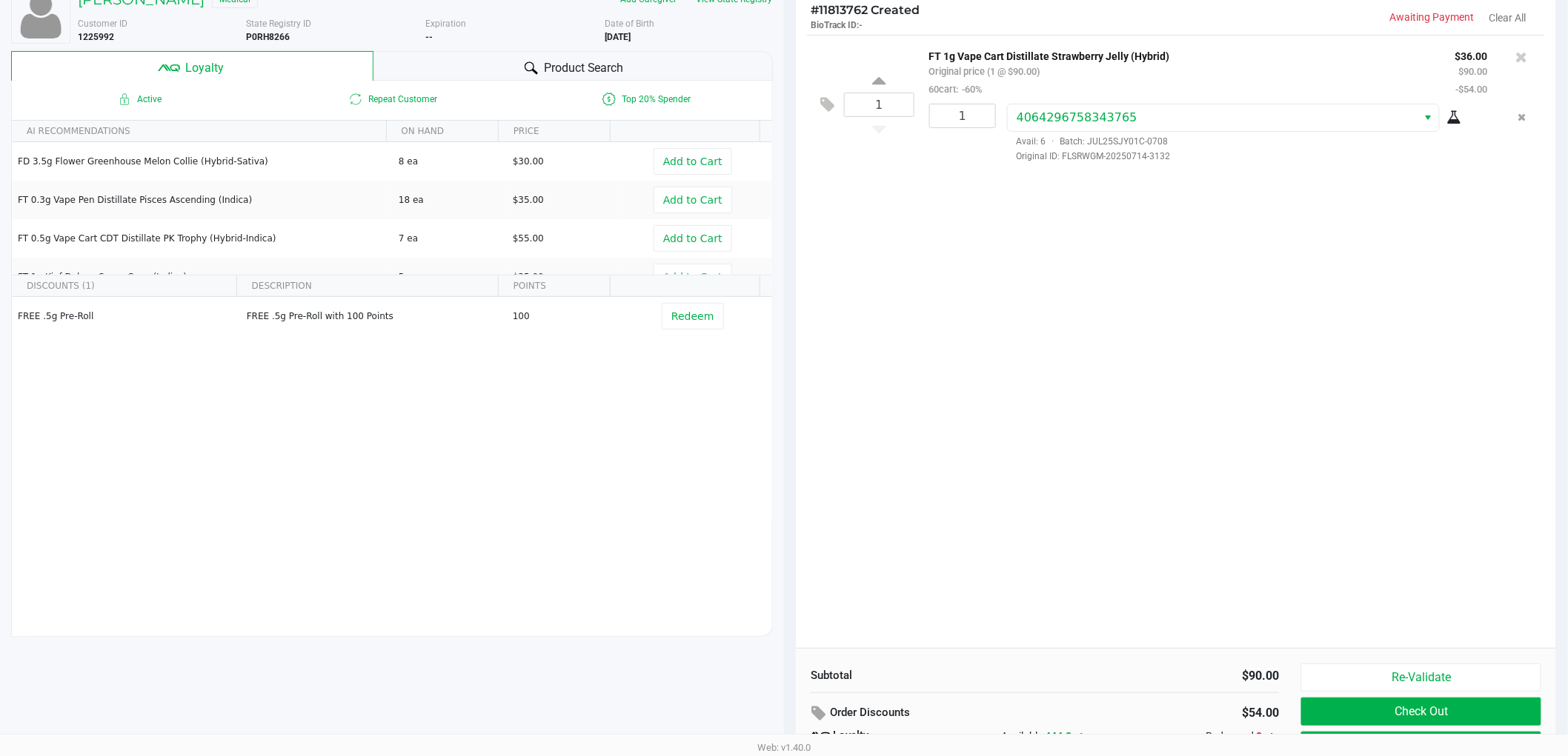
scroll to position [171, 0]
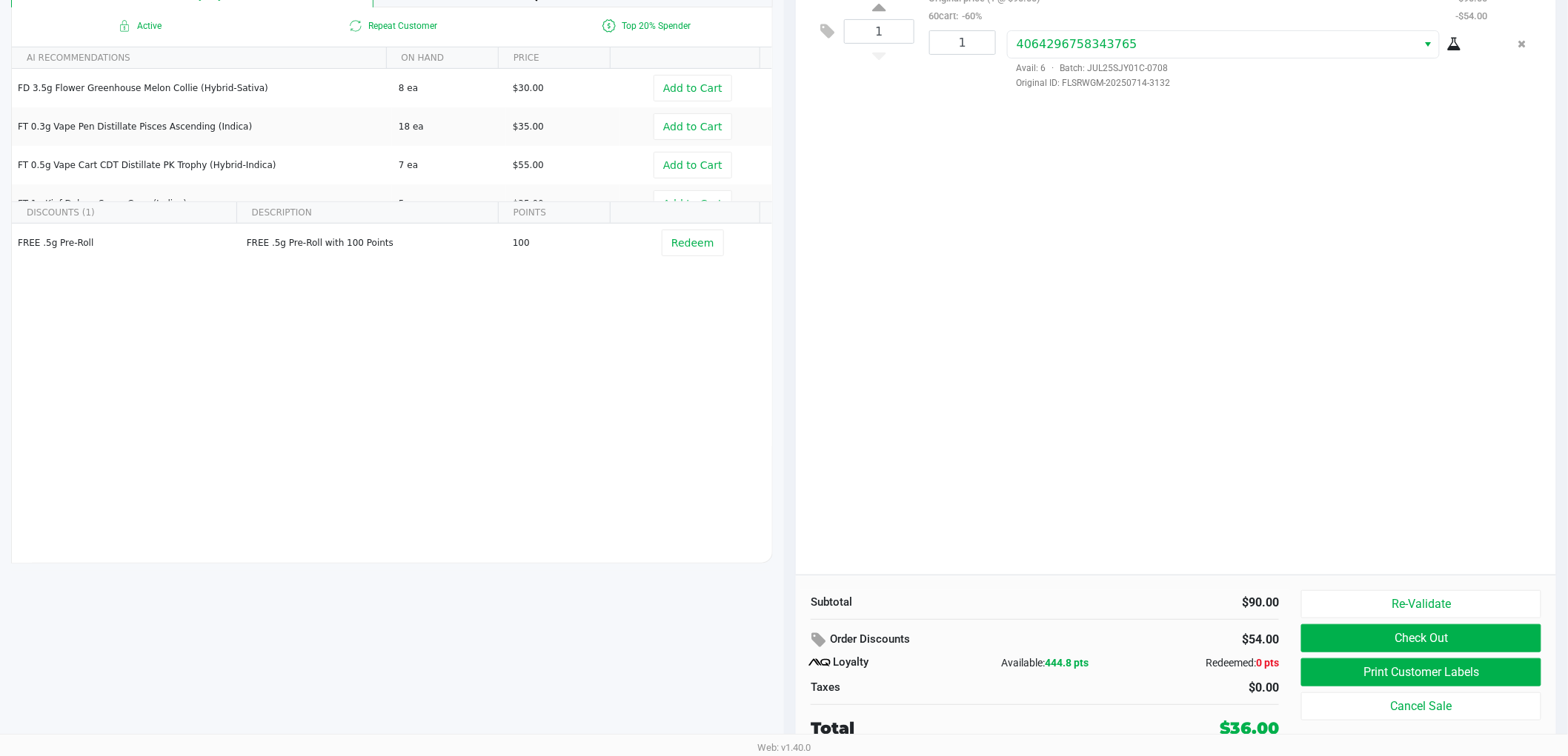
click at [1239, 365] on div "1 FT 1g Vape Cart Distillate Strawberry Jelly (Hybrid) Original price (1 @ $90.…" at bounding box center [1175, 268] width 760 height 613
click at [1375, 590] on button "Re-Validate" at bounding box center [1422, 604] width 240 height 28
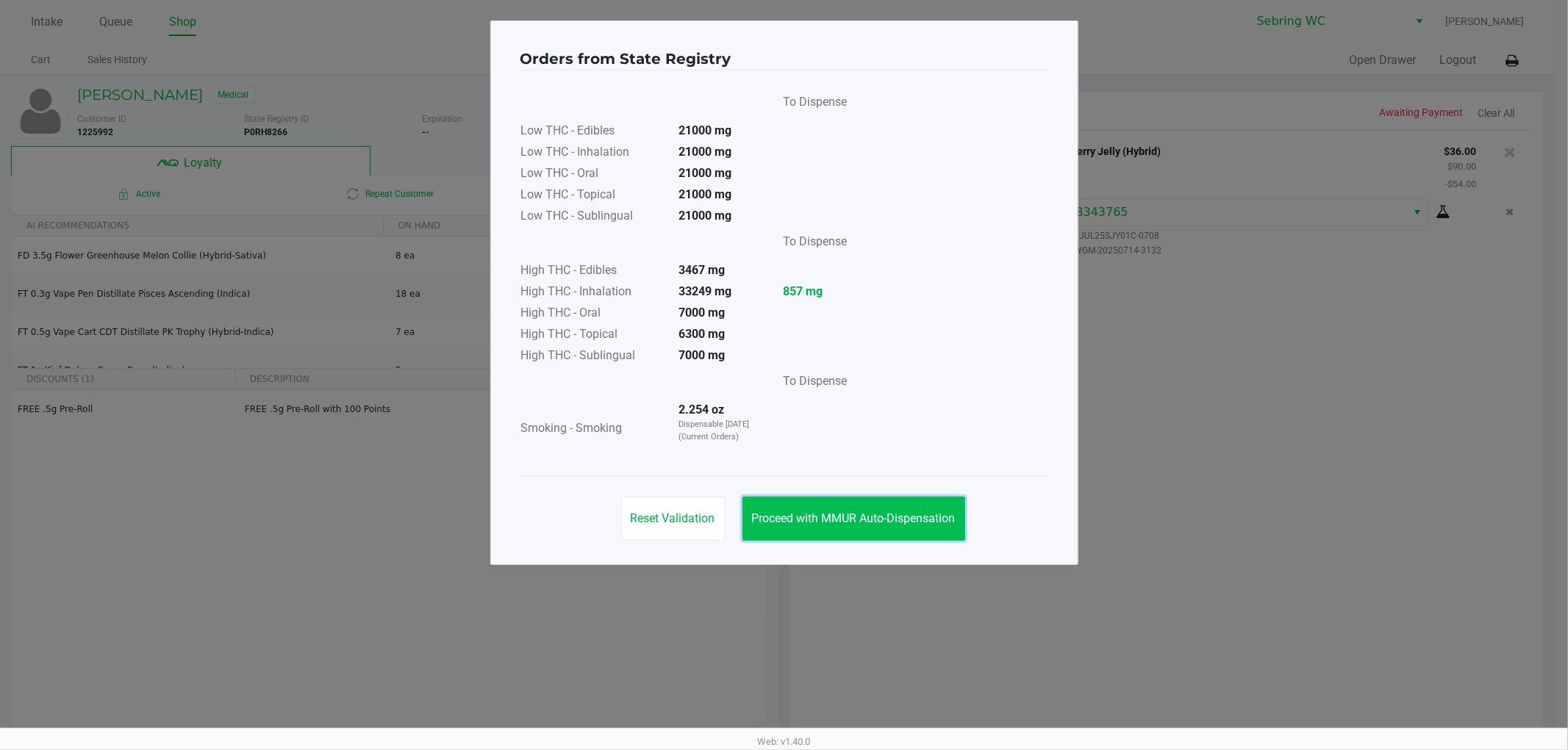
click at [839, 518] on span "Proceed with MMUR Auto-Dispensation" at bounding box center [854, 518] width 204 height 14
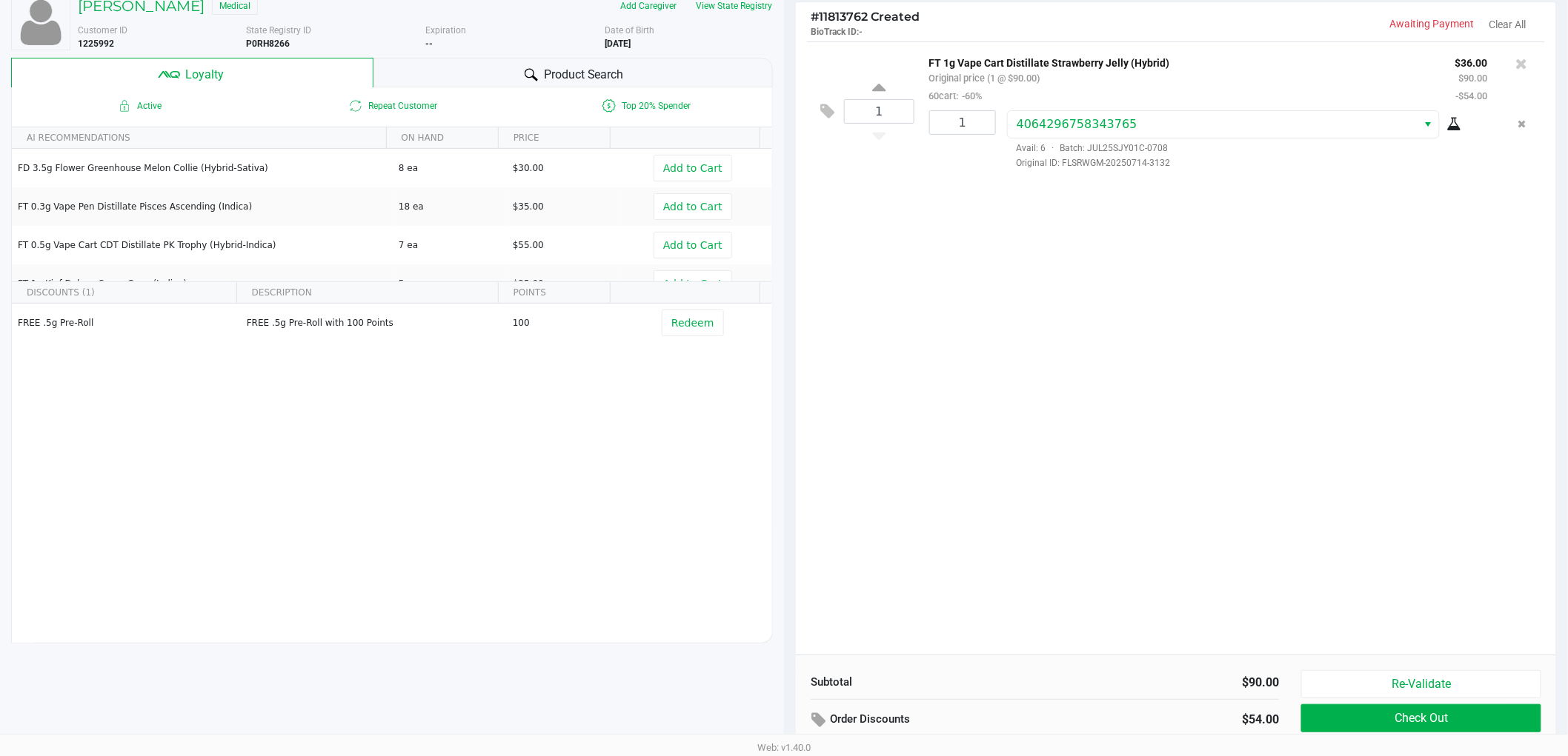
scroll to position [171, 0]
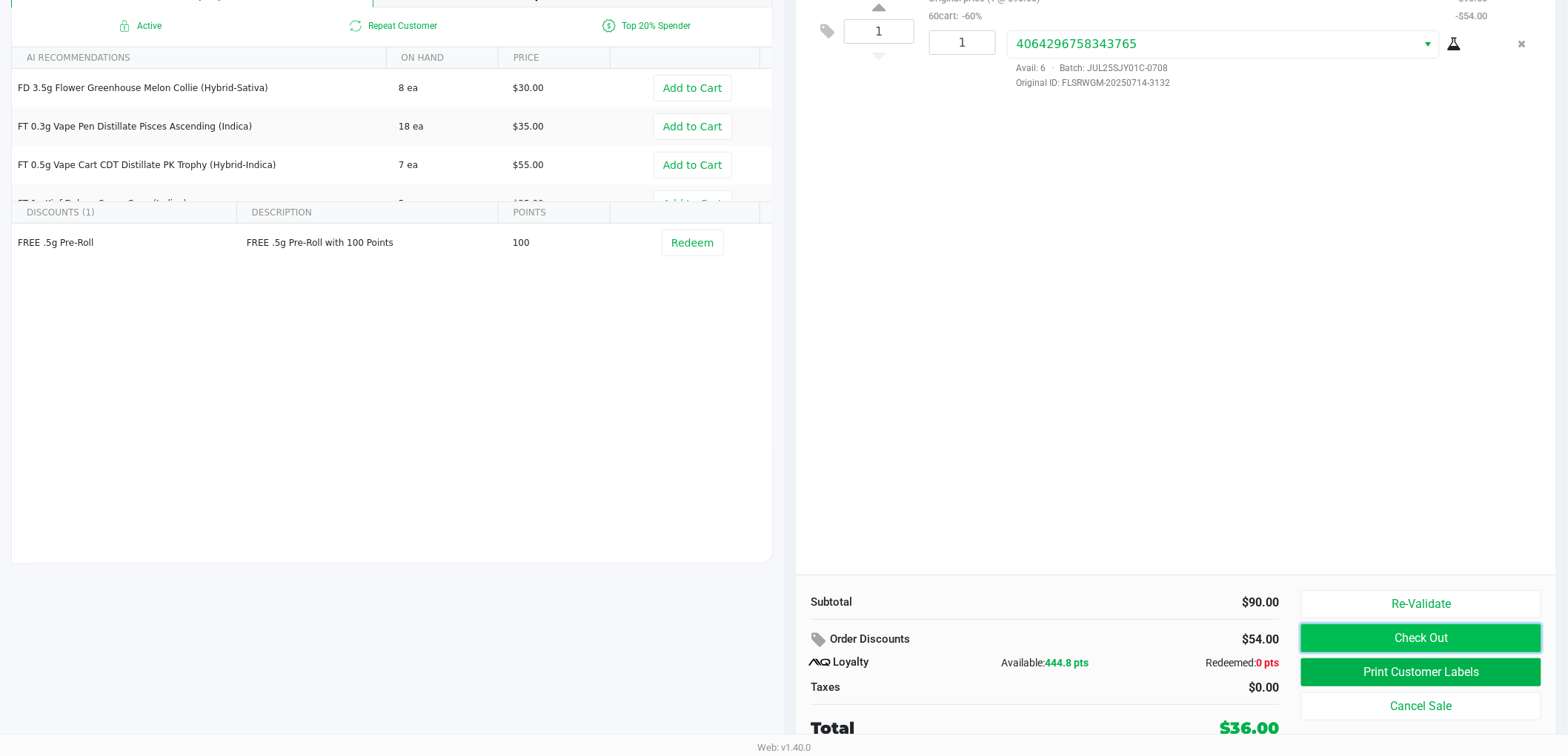
click at [1360, 637] on button "Check Out" at bounding box center [1422, 638] width 240 height 28
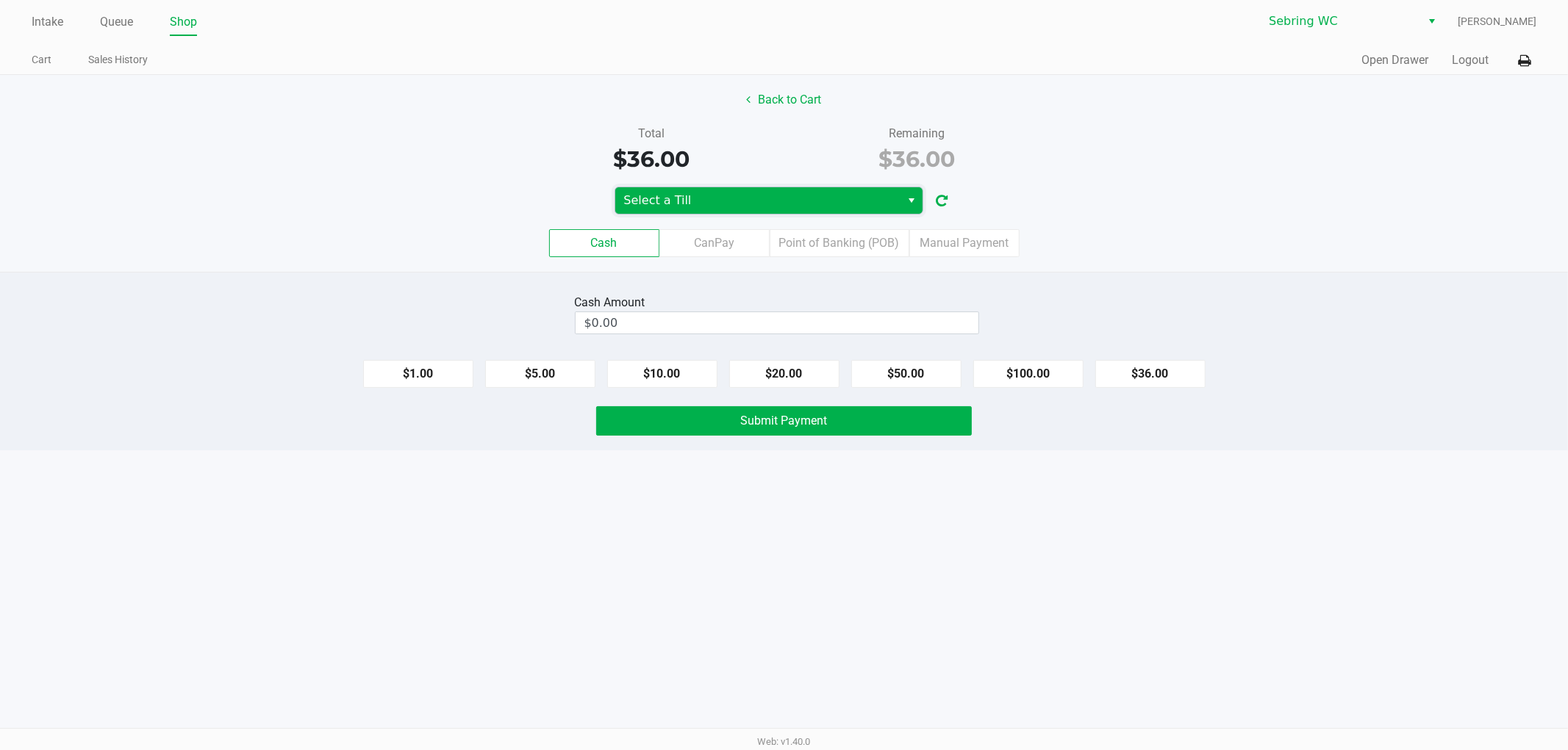
click at [719, 197] on span "Select a Till" at bounding box center [758, 201] width 268 height 18
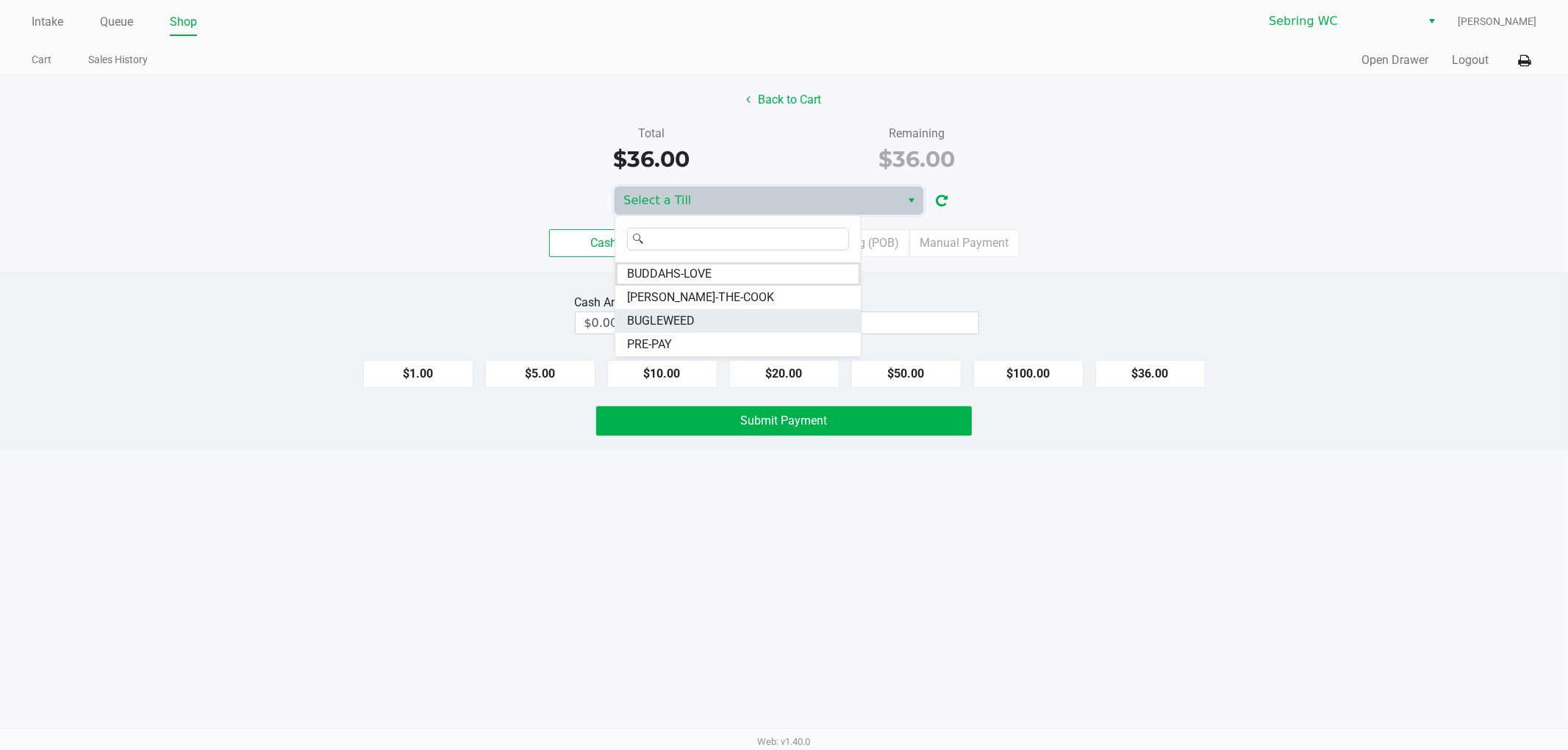
click at [642, 320] on span "BUGLEWEED" at bounding box center [660, 321] width 67 height 18
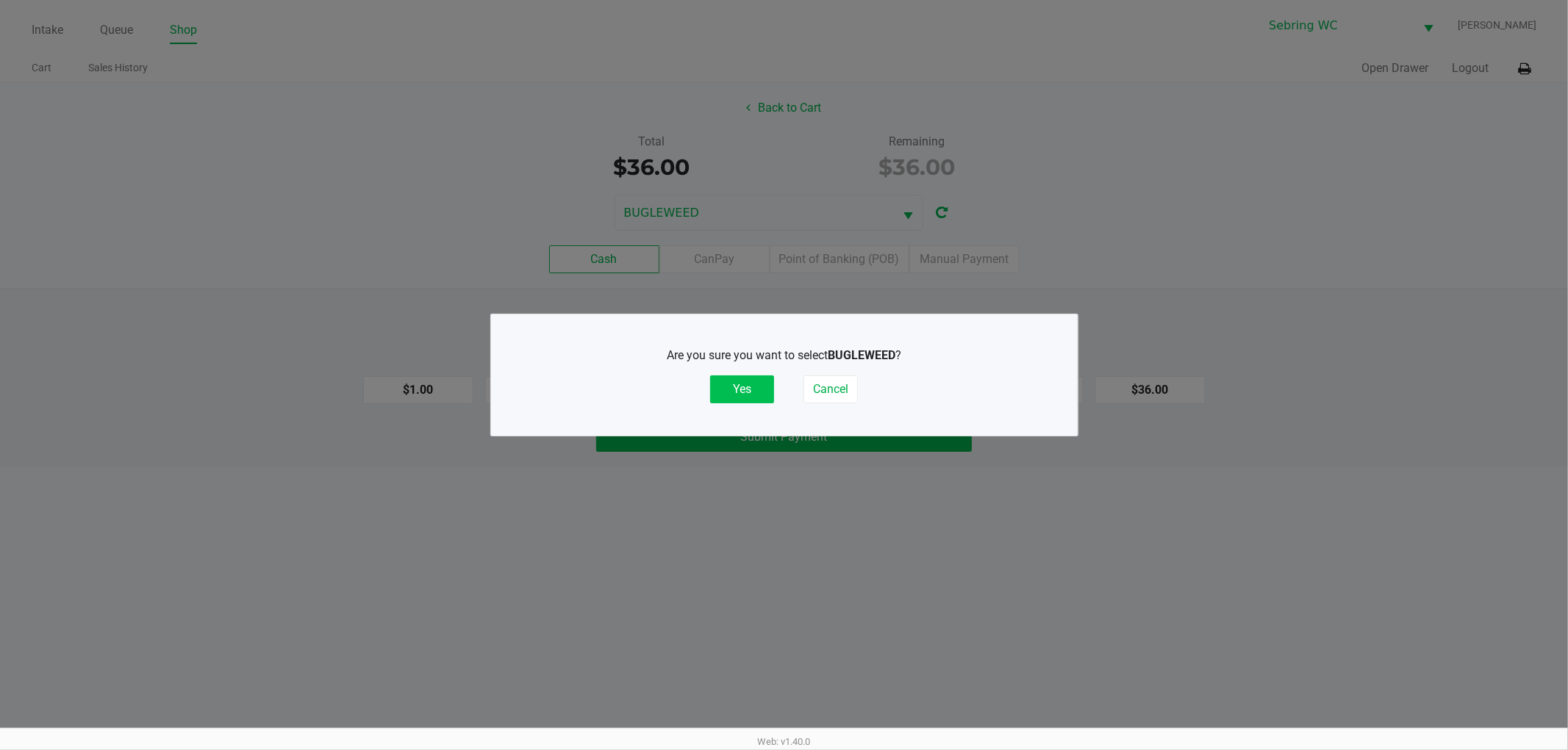
click at [739, 383] on button "Yes" at bounding box center [741, 389] width 64 height 28
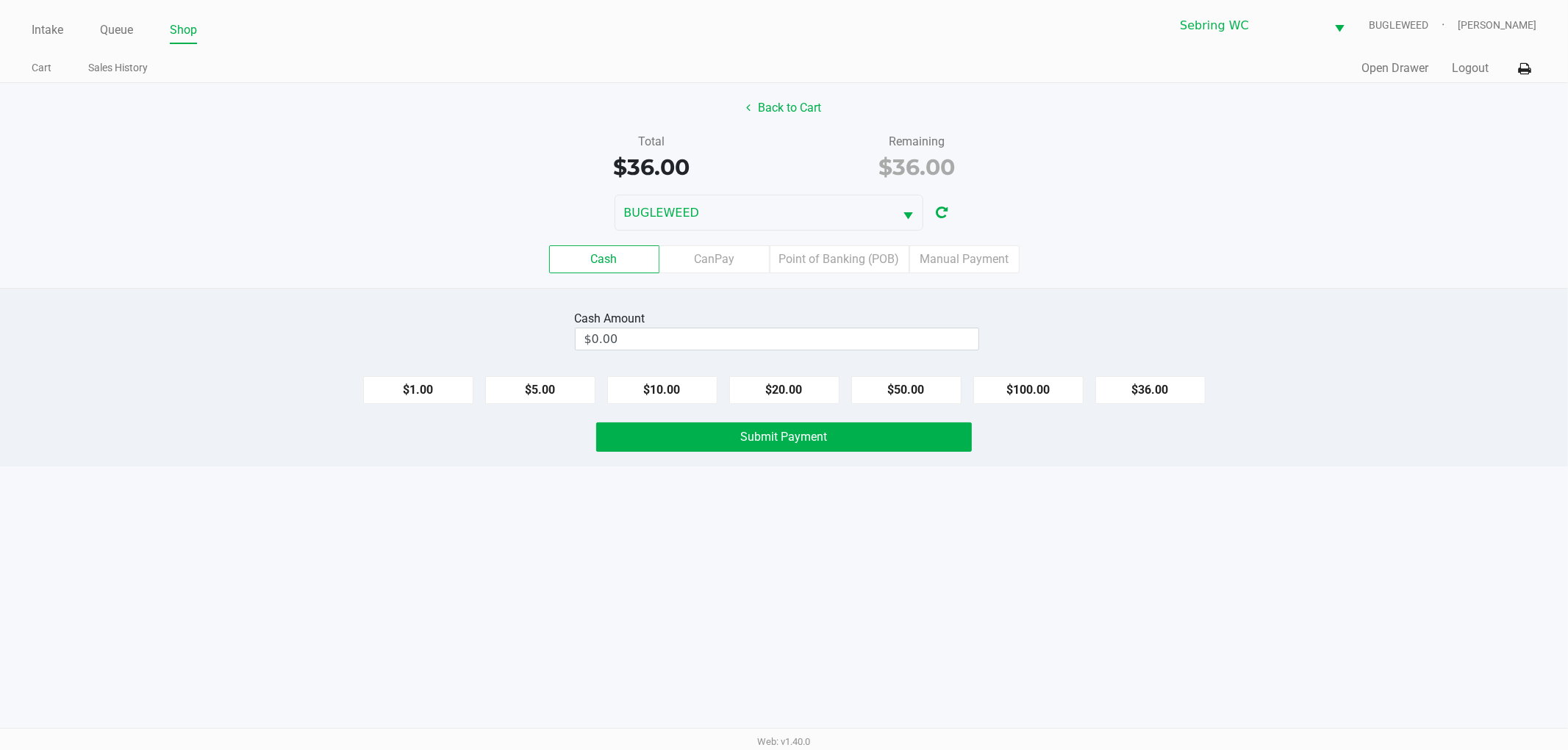
click at [699, 562] on div "Intake Queue Shop Sebring WC BUGLEWEED Jonathan Mcelroy Cart Sales History Quic…" at bounding box center [784, 375] width 1568 height 750
drag, startPoint x: 1179, startPoint y: 389, endPoint x: 877, endPoint y: 415, distance: 303.1
click at [1175, 383] on button "$36.00" at bounding box center [1150, 390] width 110 height 28
type input "$36.00"
click at [759, 427] on button "Submit Payment" at bounding box center [784, 436] width 376 height 29
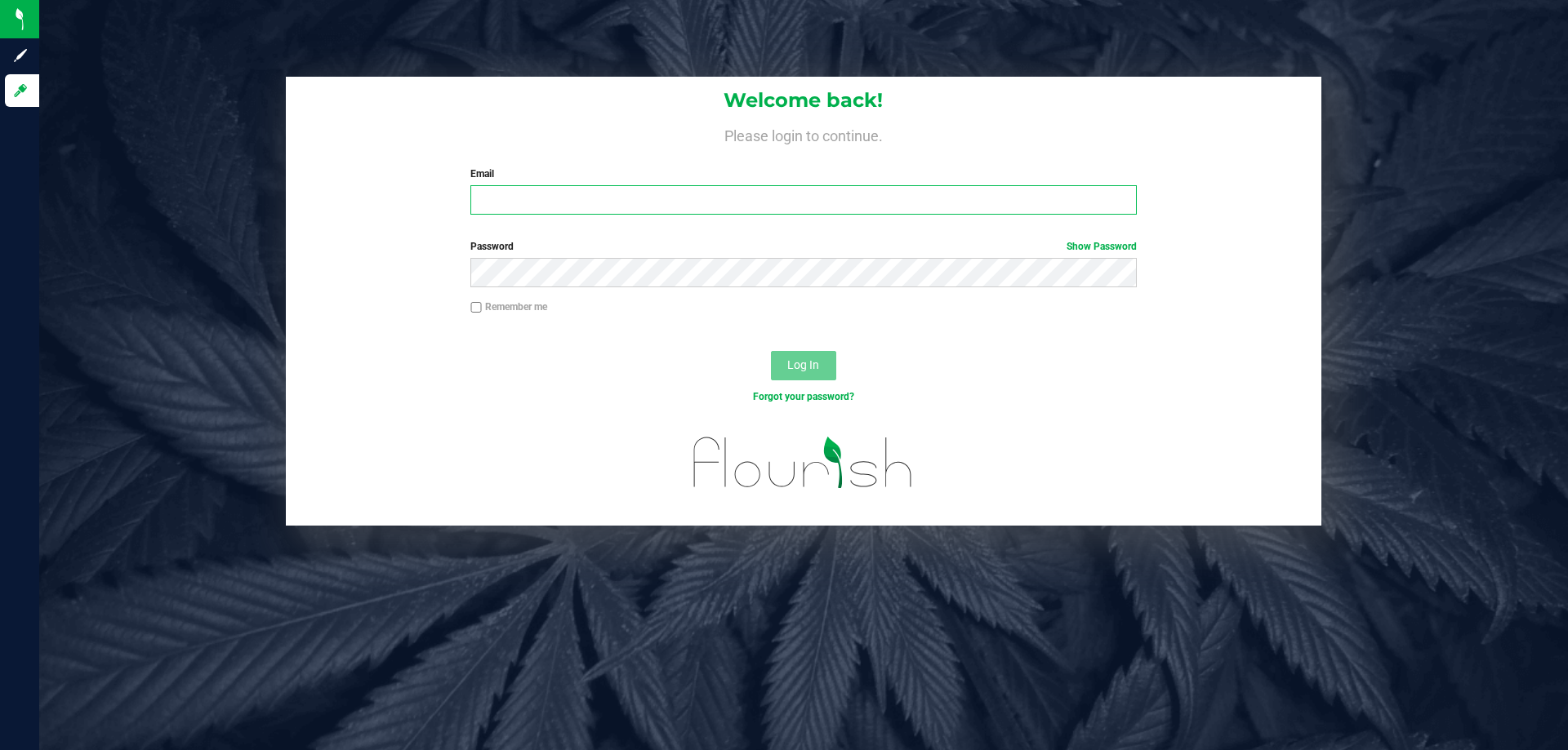
click at [588, 200] on input "Email" at bounding box center [803, 200] width 665 height 29
type input "jmcelroy@liveparallel.com"
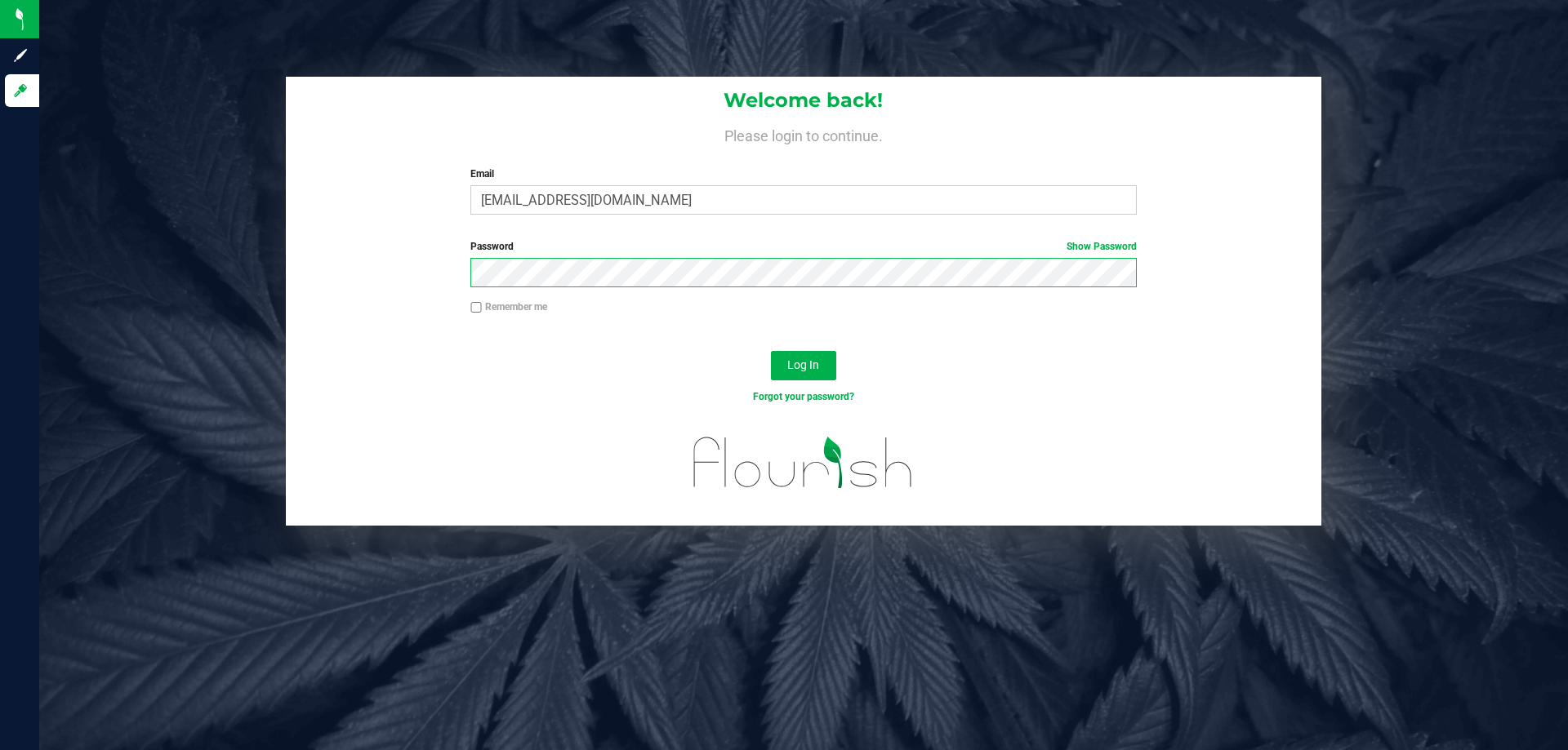
click at [771, 351] on button "Log In" at bounding box center [804, 365] width 66 height 29
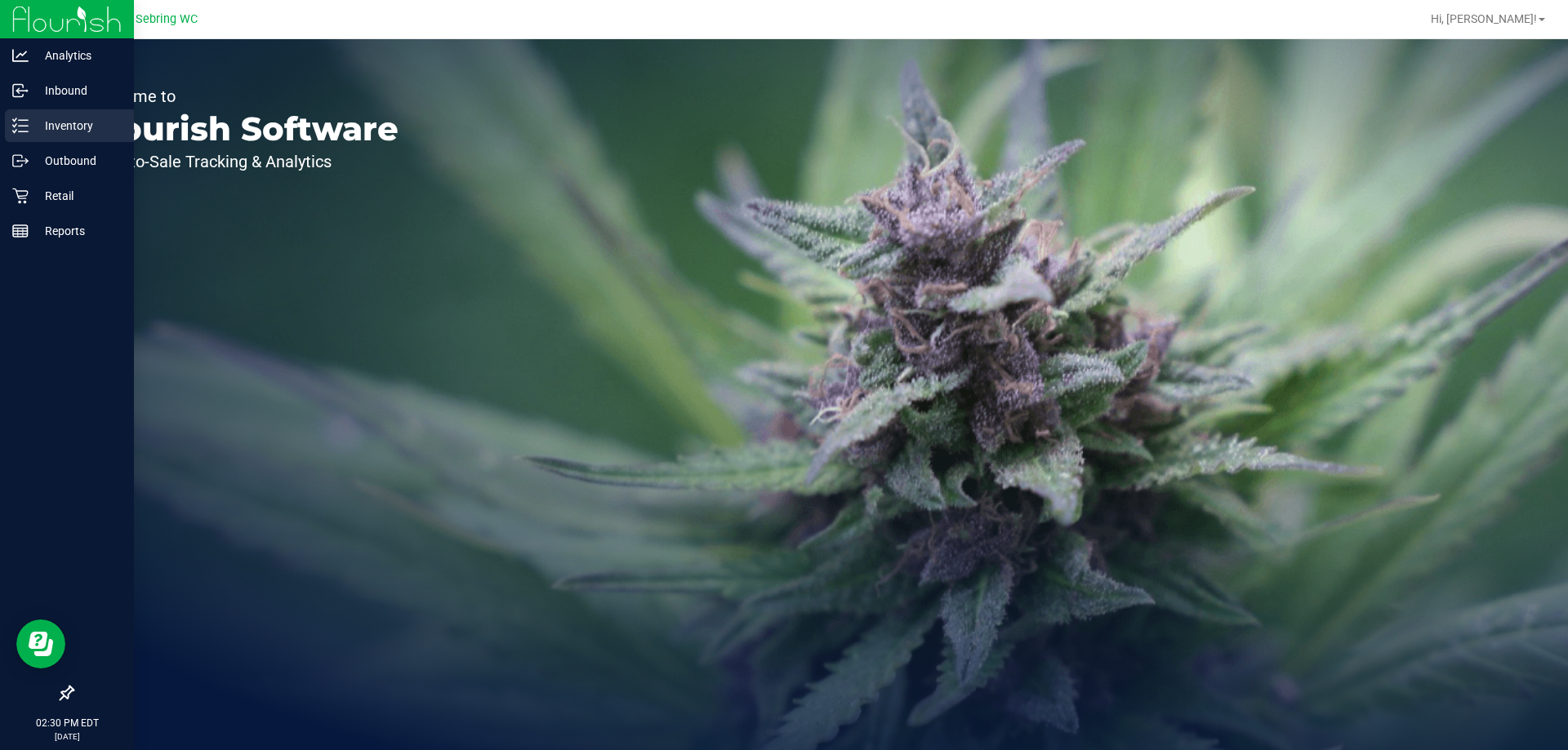
click at [33, 127] on p "Inventory" at bounding box center [77, 126] width 98 height 20
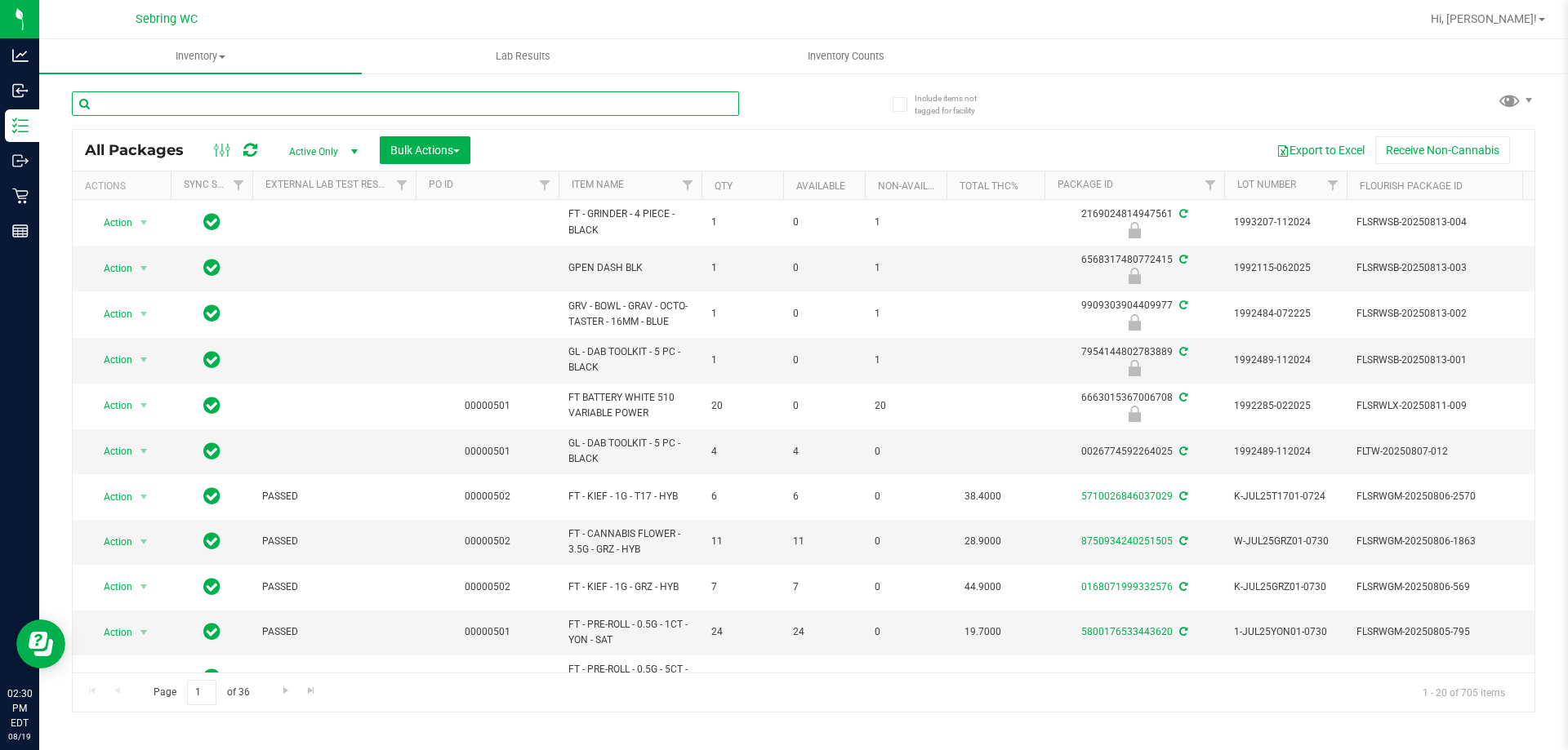
click at [533, 95] on input "text" at bounding box center [405, 103] width 667 height 24
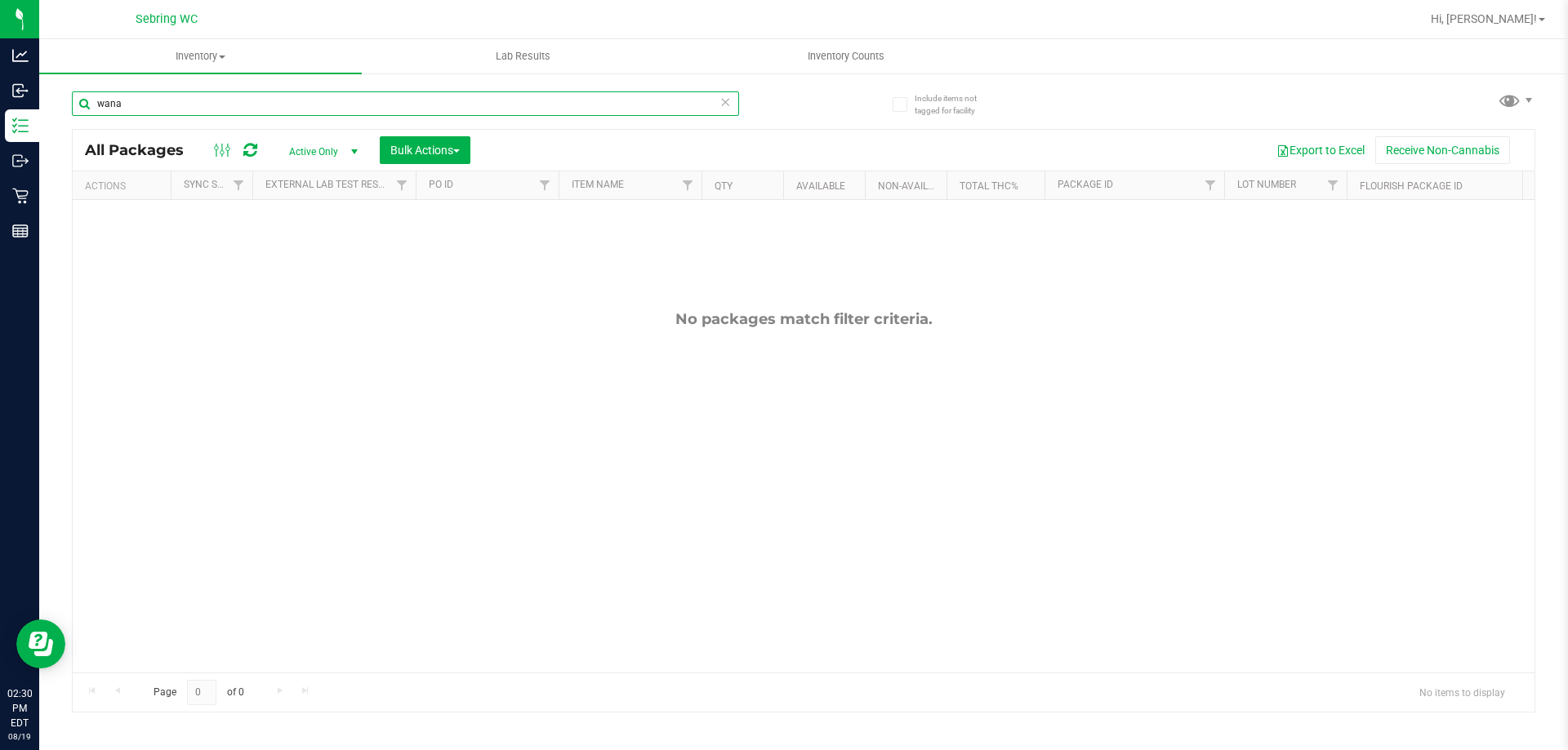
click at [364, 103] on input "wana" at bounding box center [405, 103] width 667 height 24
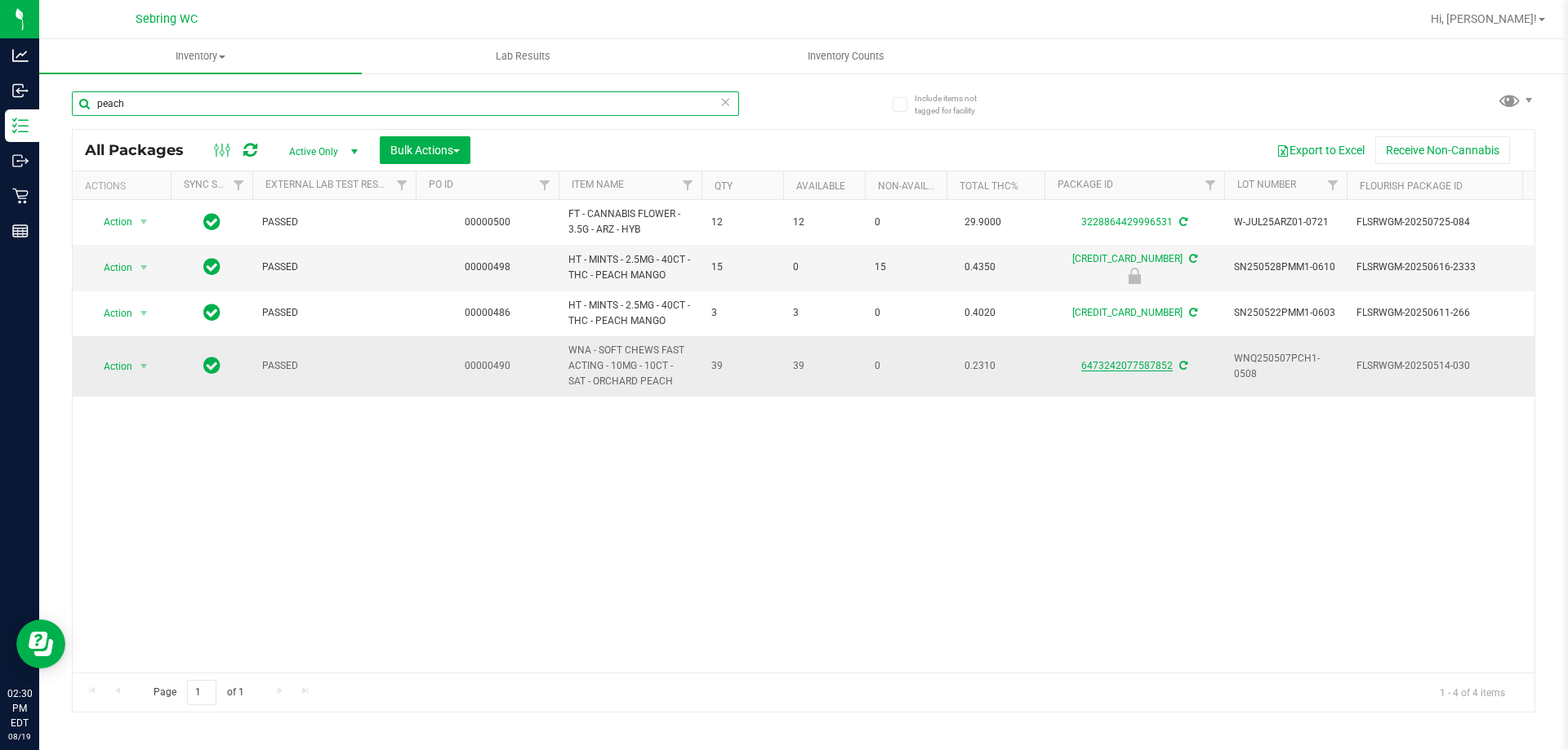
type input "peach"
click at [1106, 365] on link "6473242077587852" at bounding box center [1127, 366] width 92 height 12
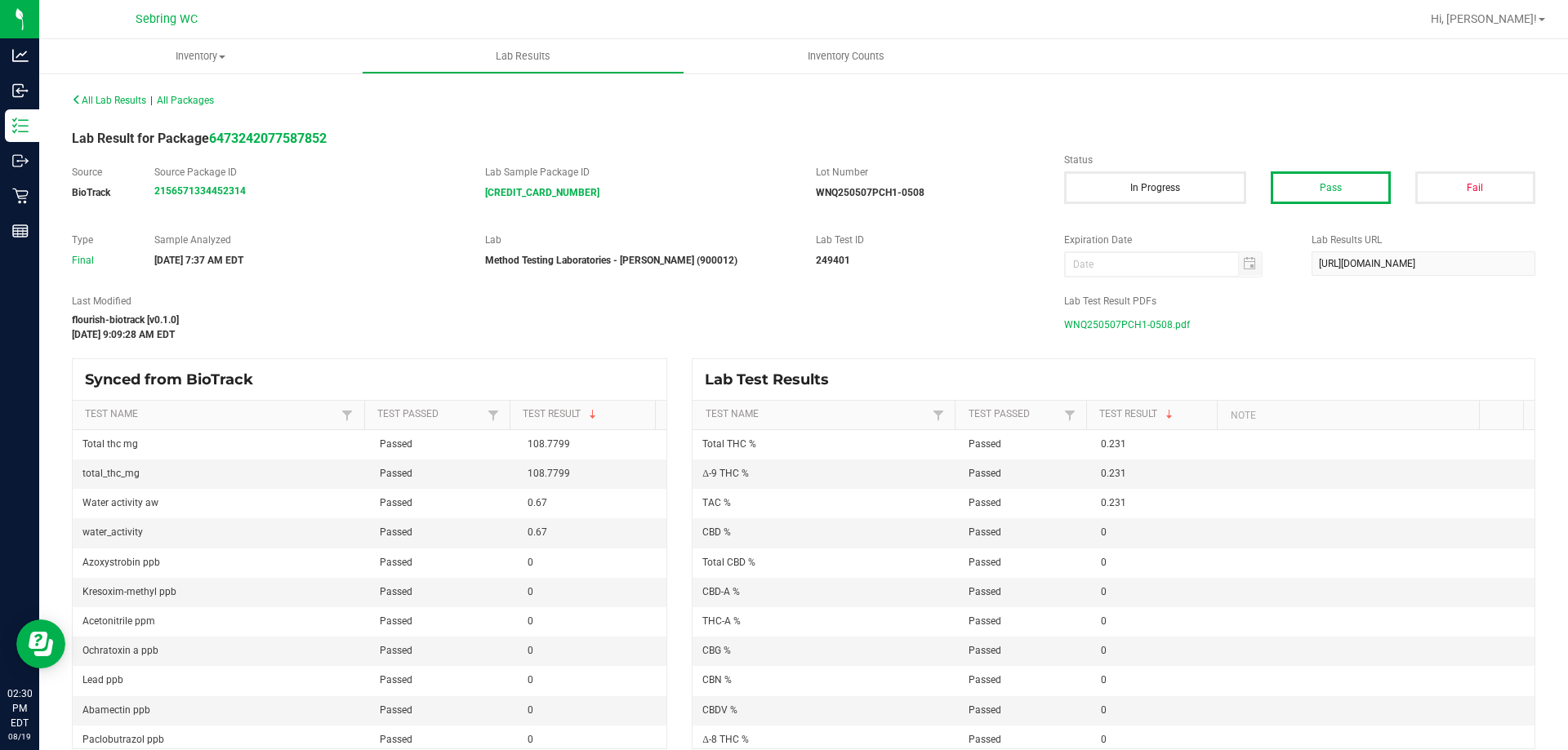
click at [1085, 328] on span "WNQ250507PCH1-0508.pdf" at bounding box center [1126, 324] width 126 height 24
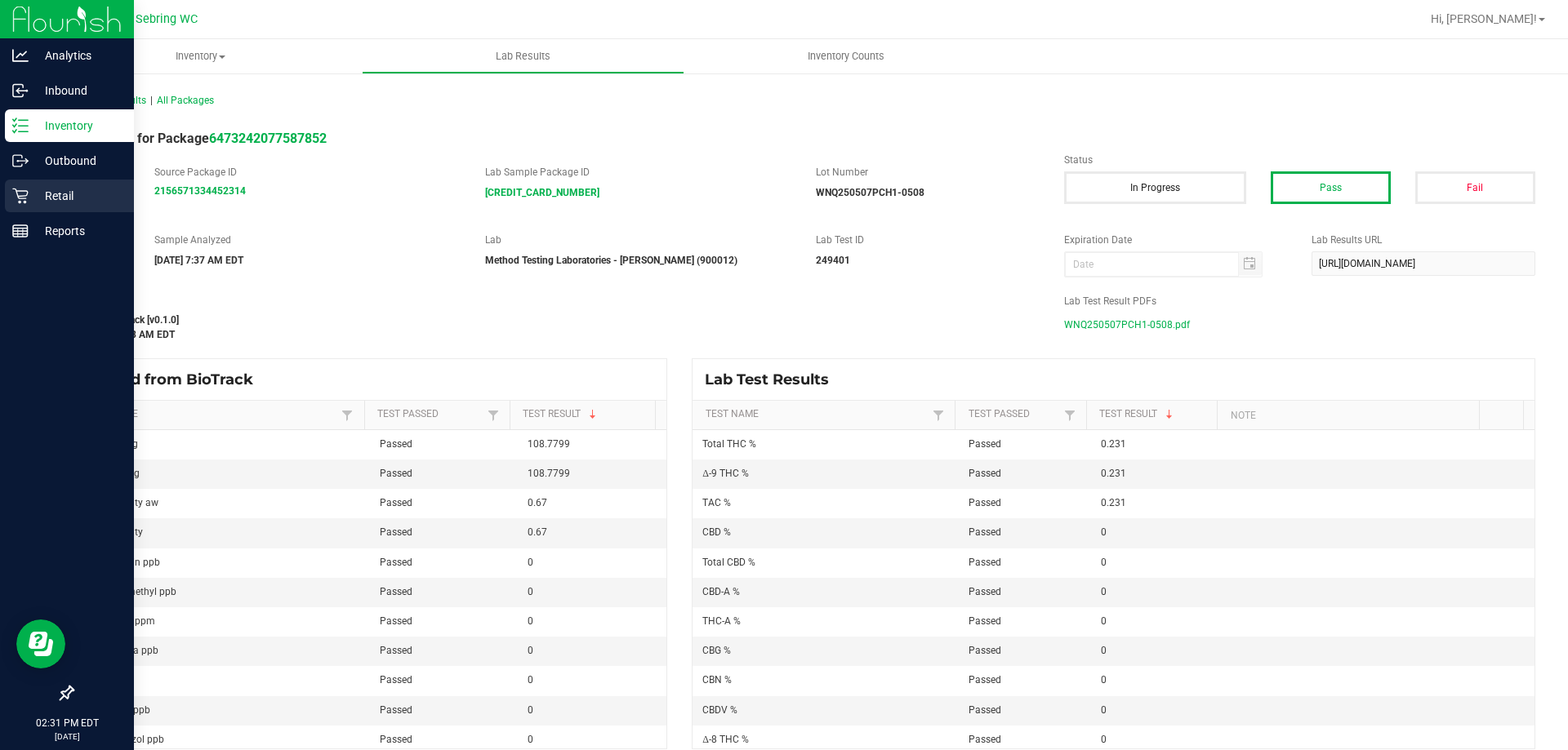
click at [67, 197] on p "Retail" at bounding box center [77, 196] width 98 height 20
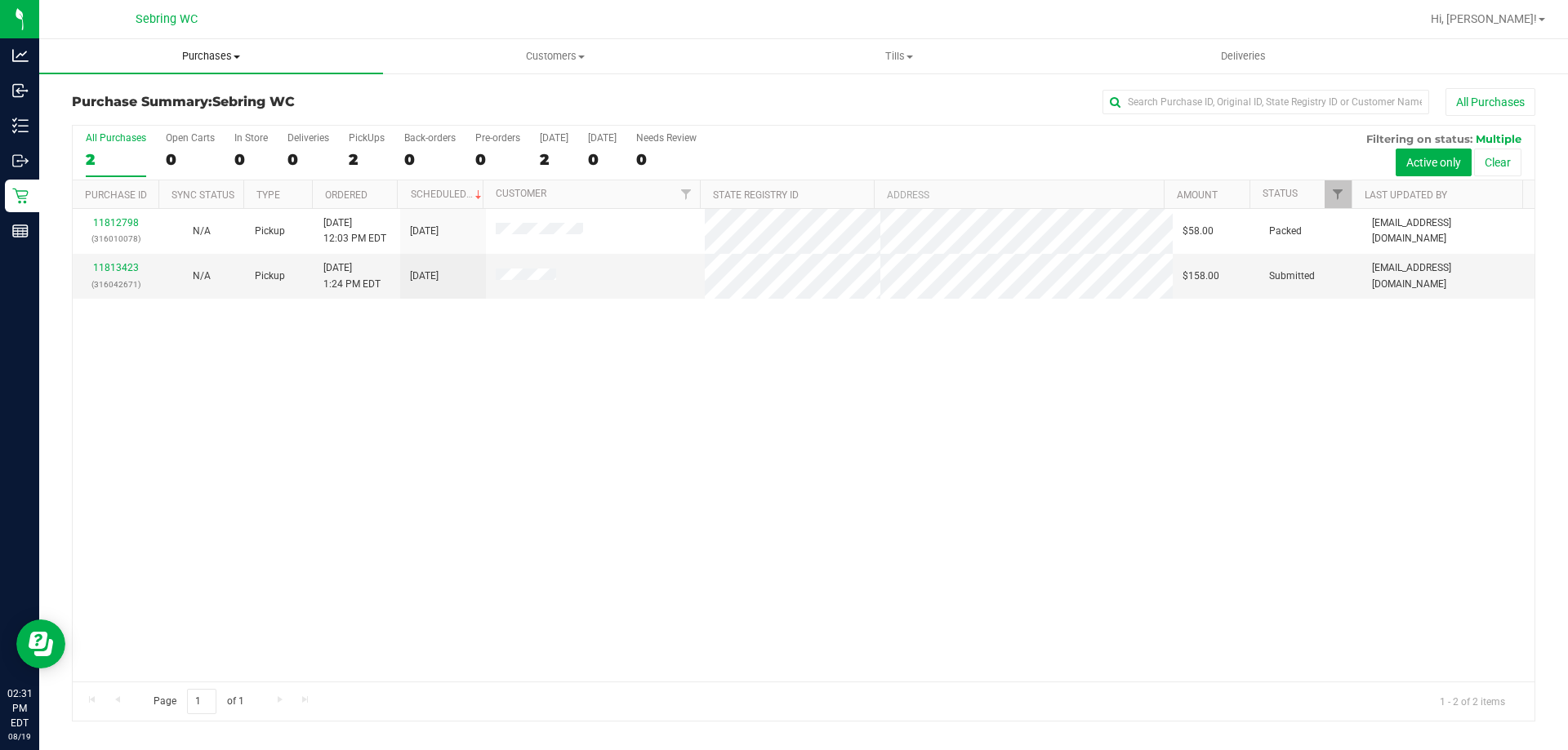
click at [214, 52] on span "Purchases" at bounding box center [210, 57] width 344 height 15
click at [101, 111] on span "Fulfillment" at bounding box center [90, 117] width 101 height 14
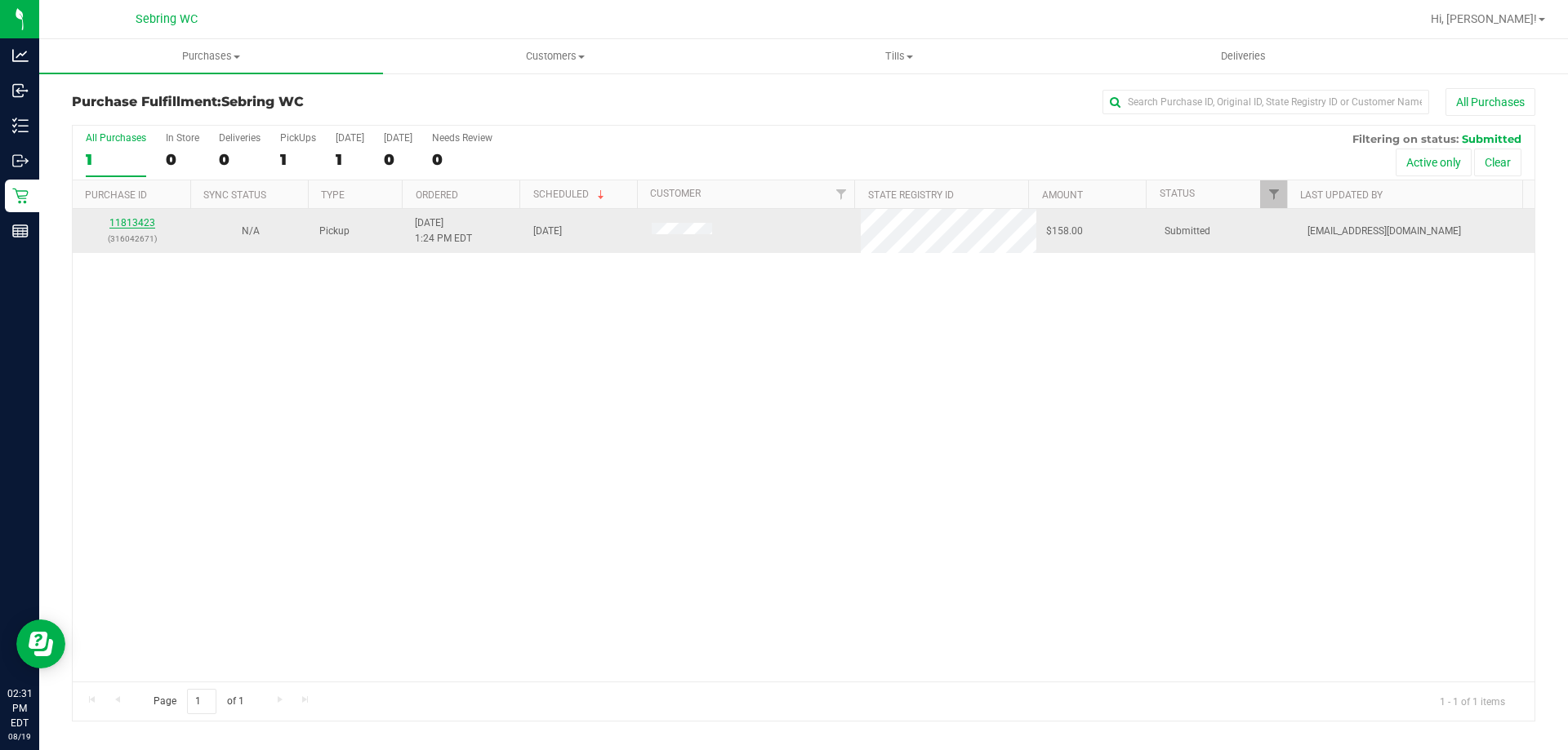
click at [110, 219] on link "11813423" at bounding box center [132, 223] width 46 height 12
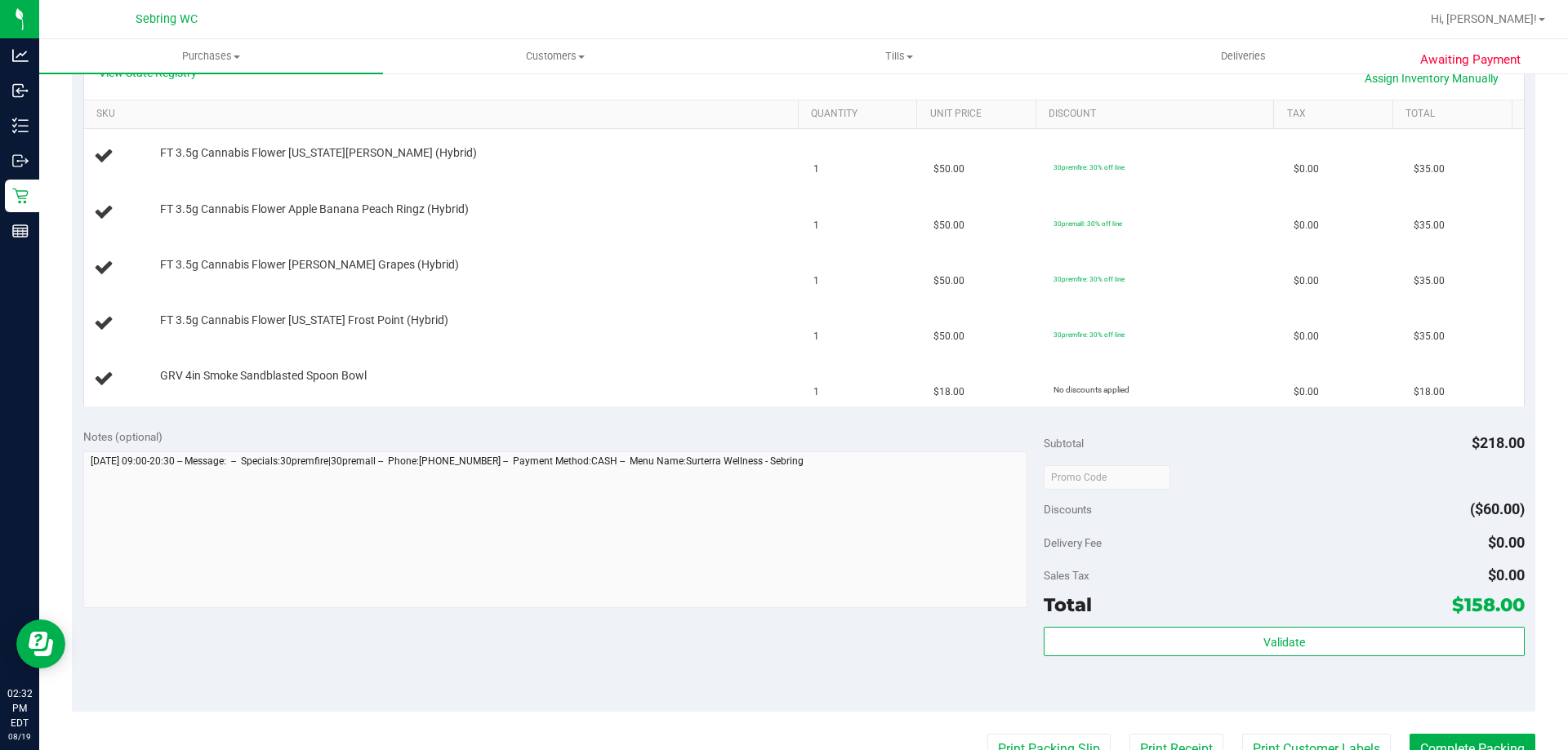
scroll to position [408, 0]
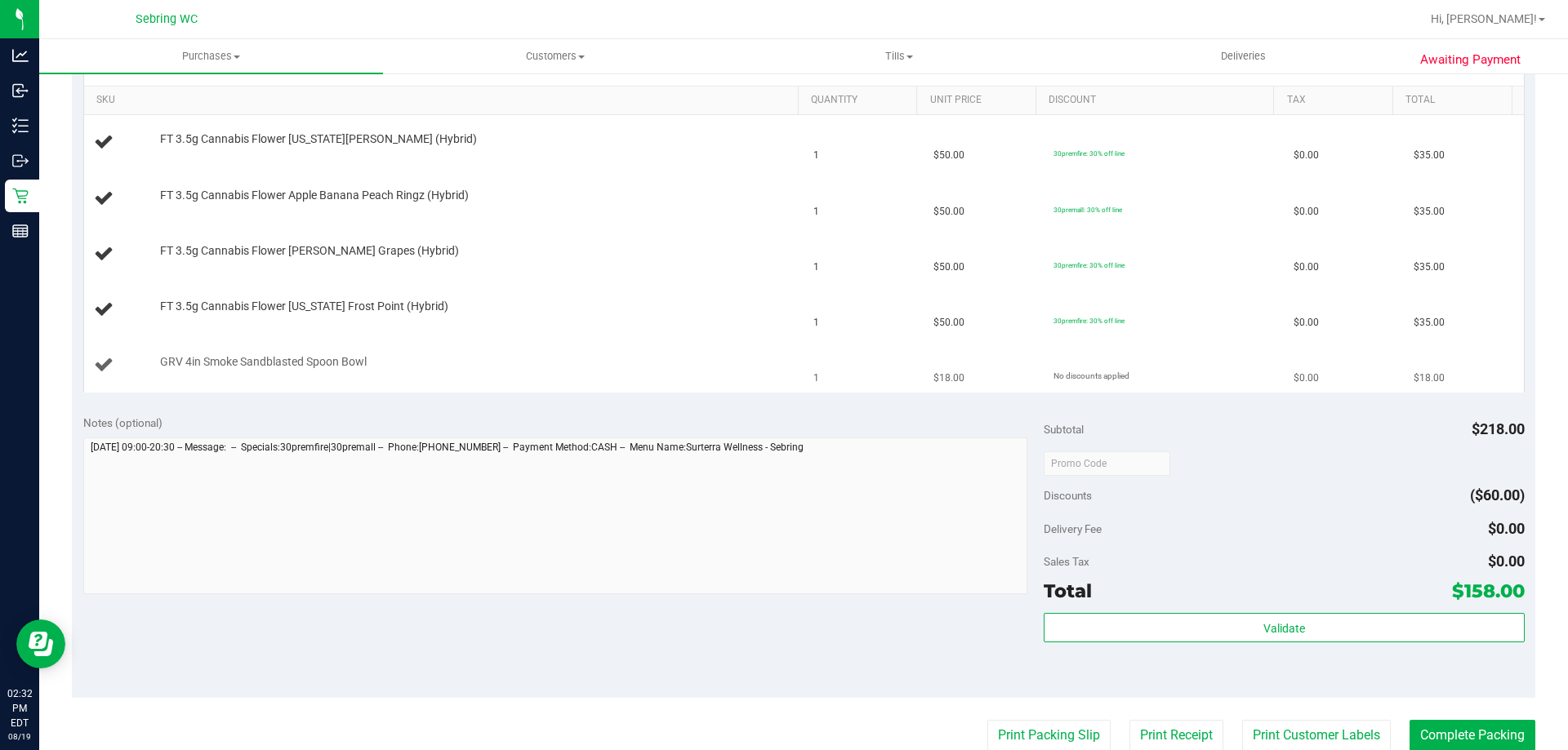
click at [325, 357] on span "GRV 4in Smoke Sandblasted Spoon Bowl" at bounding box center [263, 362] width 206 height 16
click at [1018, 738] on button "Print Packing Slip" at bounding box center [1049, 735] width 123 height 31
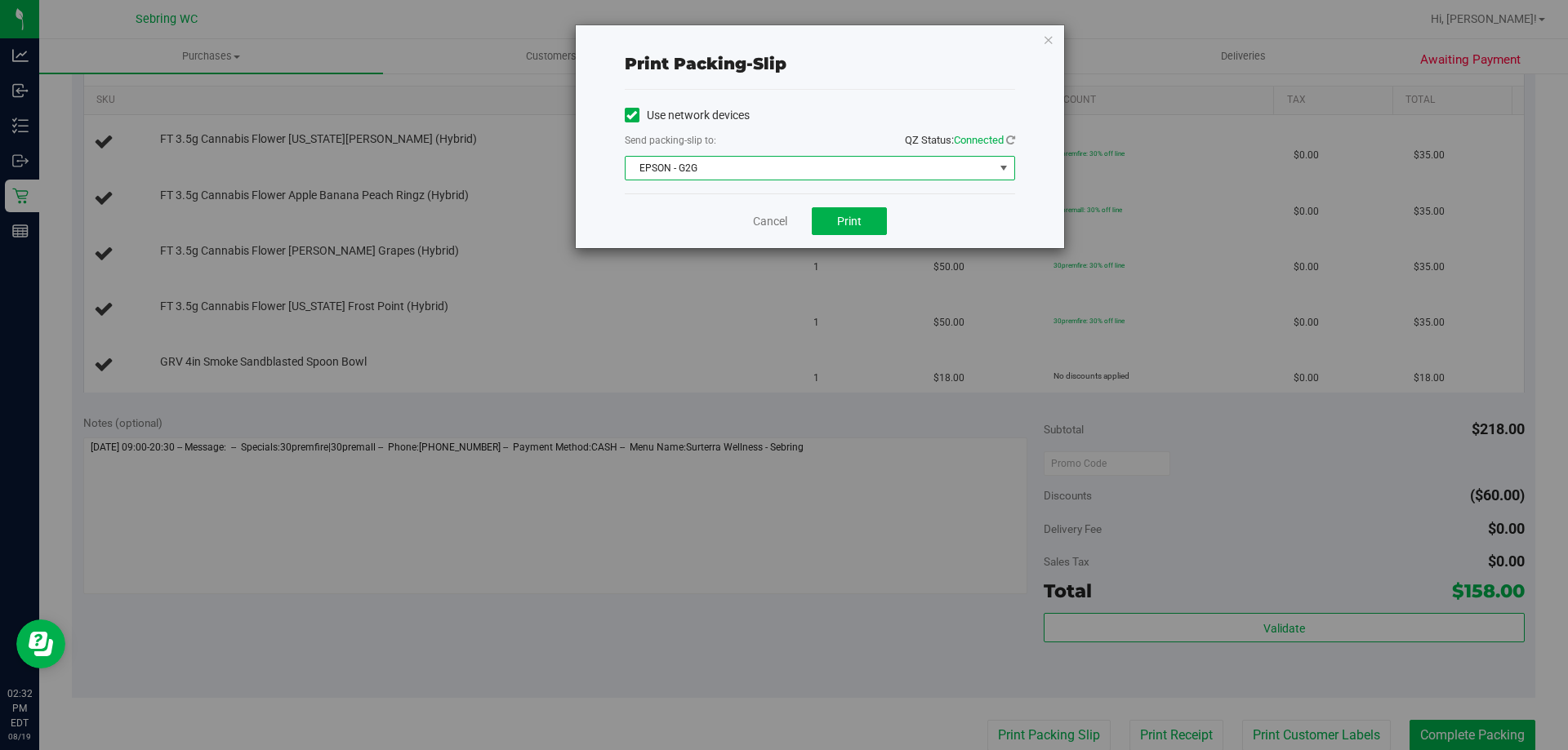
click at [784, 166] on span "EPSON - G2G" at bounding box center [809, 167] width 369 height 22
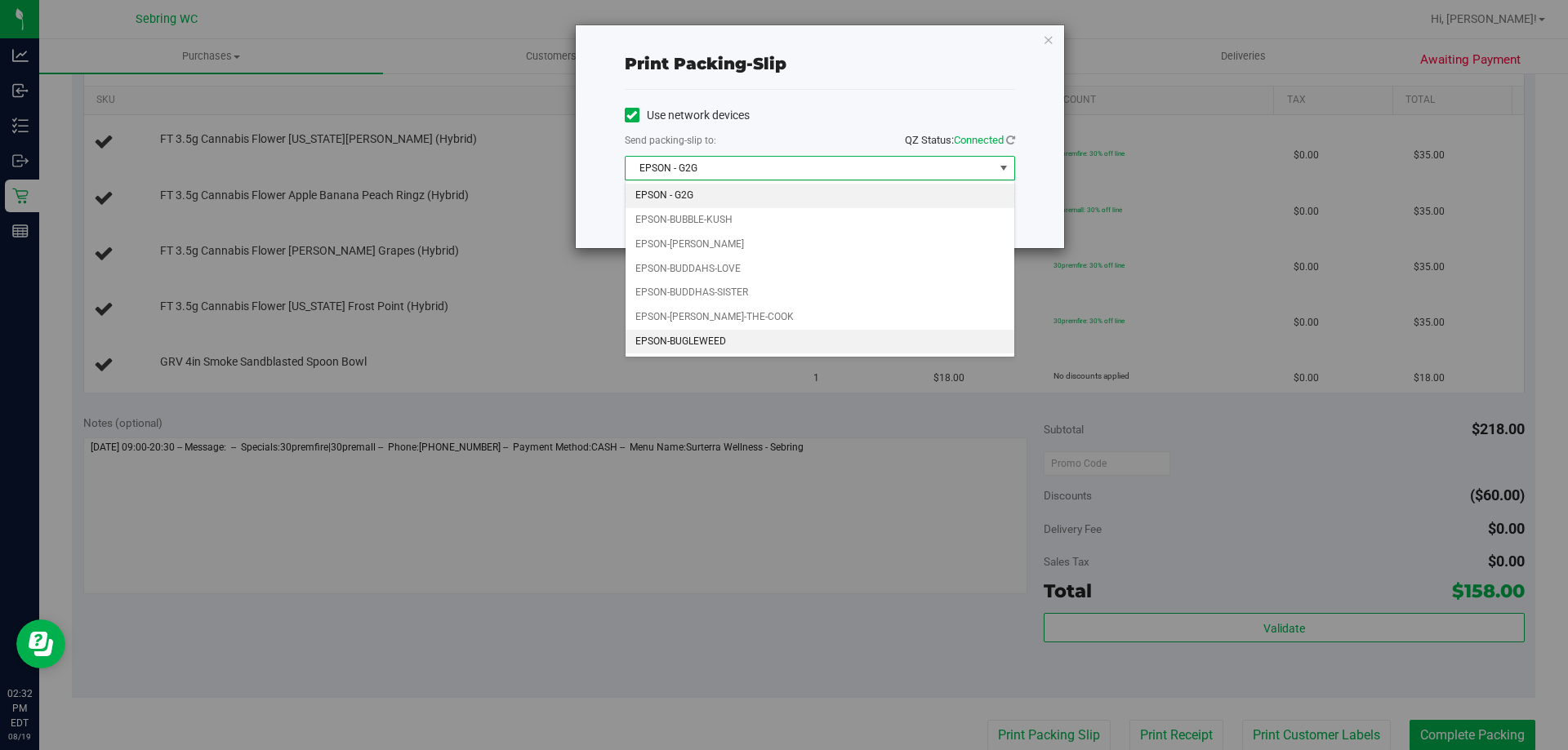
click at [685, 333] on li "EPSON-BUGLEWEED" at bounding box center [819, 342] width 388 height 24
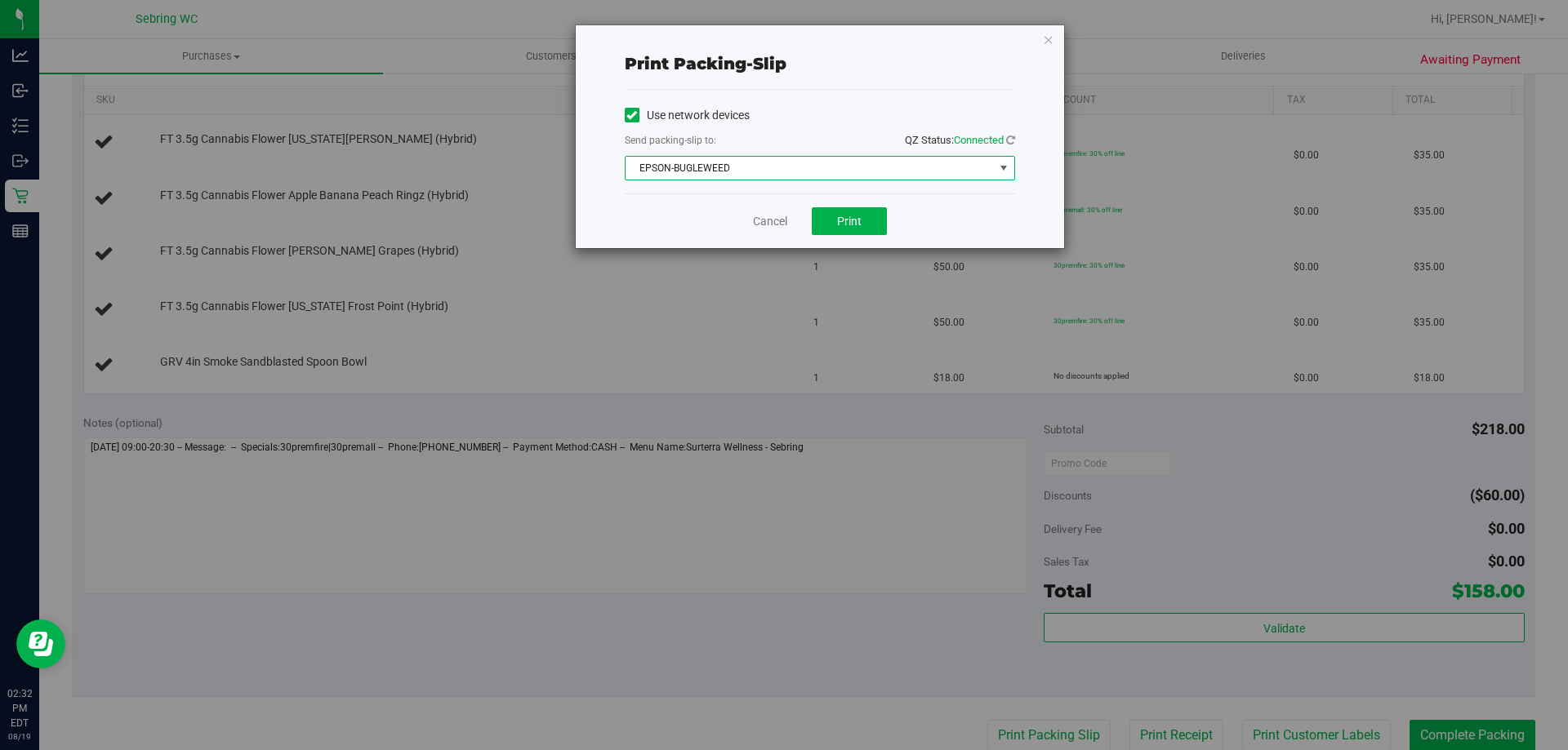
click at [857, 249] on div "Print packing-slip Use network devices Send packing-slip to: QZ Status: Connect…" at bounding box center [789, 375] width 1580 height 750
click at [853, 223] on span "Print" at bounding box center [848, 221] width 24 height 13
click at [774, 231] on div "Cancel Print" at bounding box center [819, 221] width 390 height 55
click at [770, 220] on link "Cancel" at bounding box center [769, 221] width 34 height 17
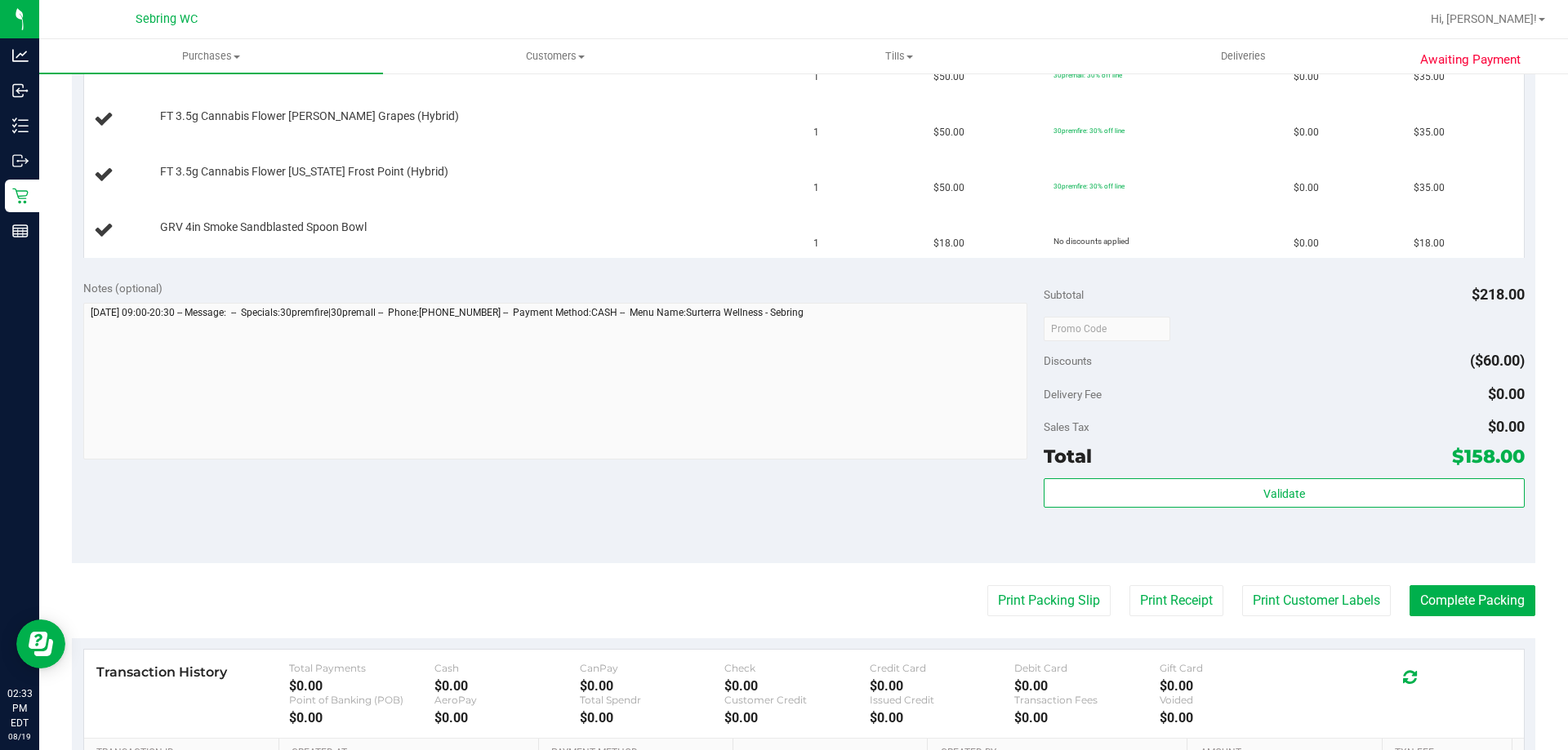
scroll to position [769, 0]
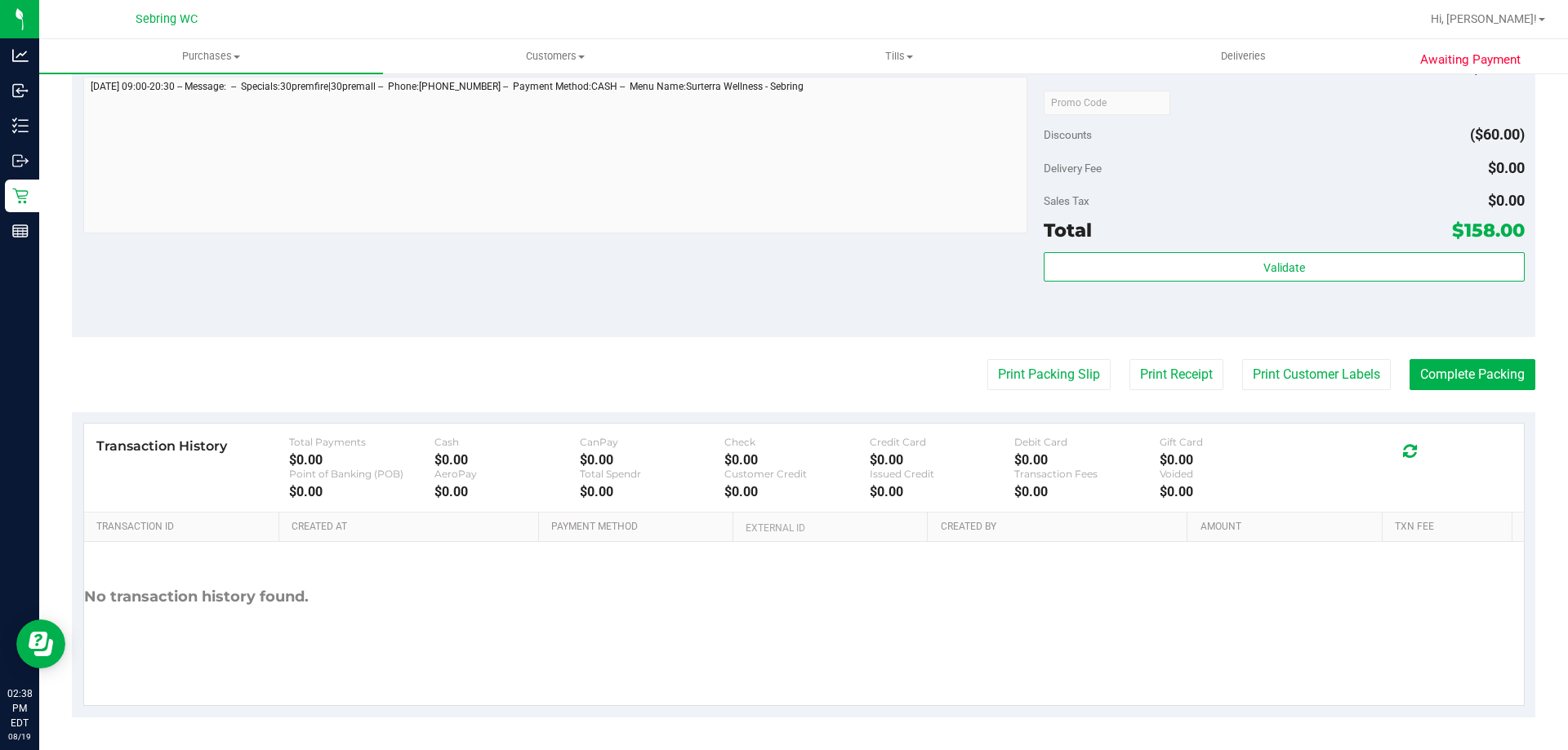
click at [383, 383] on div "Print Packing Slip Print Receipt Print Customer Labels Complete Packing" at bounding box center [803, 374] width 1463 height 31
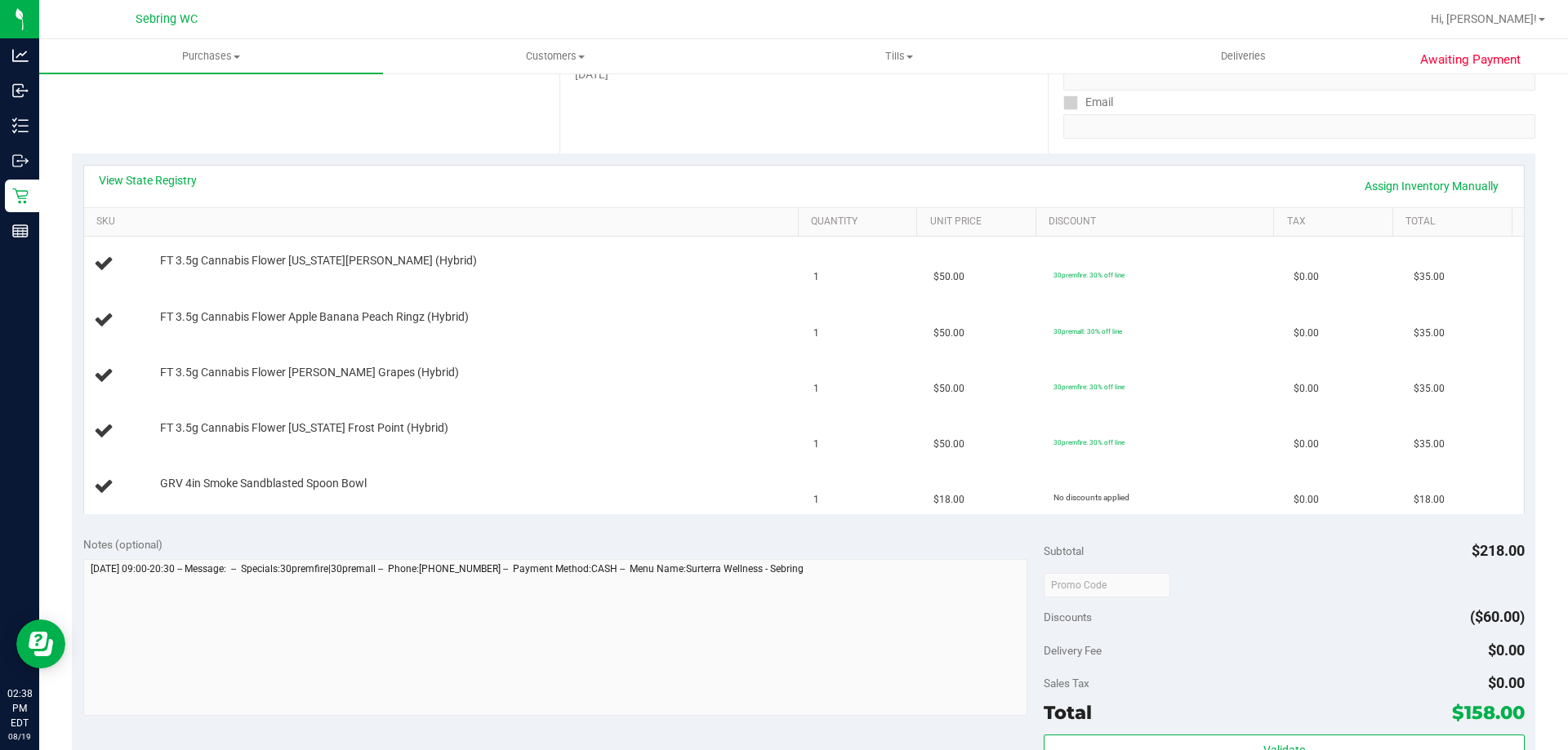
scroll to position [279, 0]
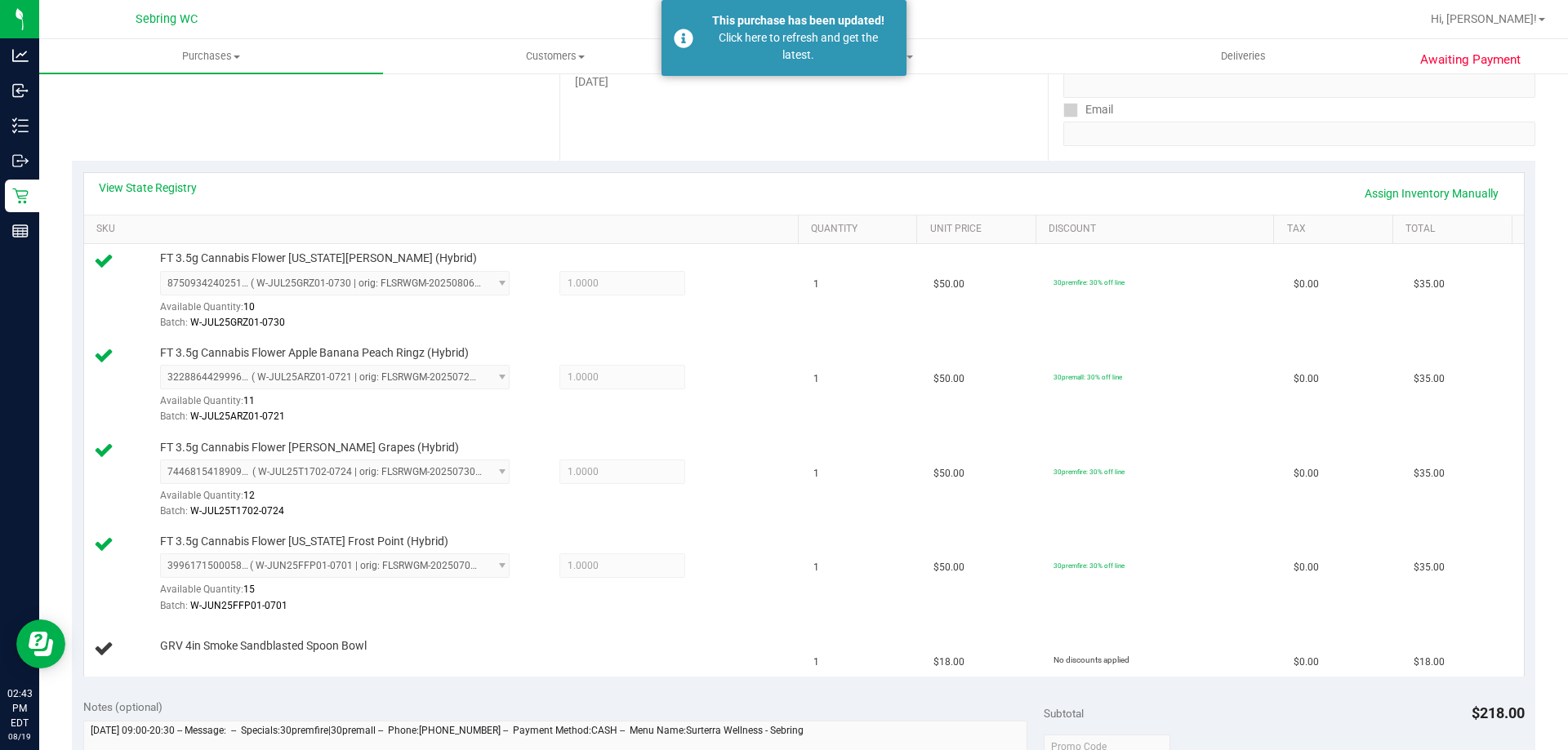
drag, startPoint x: 1546, startPoint y: 0, endPoint x: 215, endPoint y: 126, distance: 1337.0
click at [215, 126] on div "Location Pickup Store [PERSON_NAME] Select Store [PERSON_NAME][GEOGRAPHIC_DATA]…" at bounding box center [315, 61] width 487 height 200
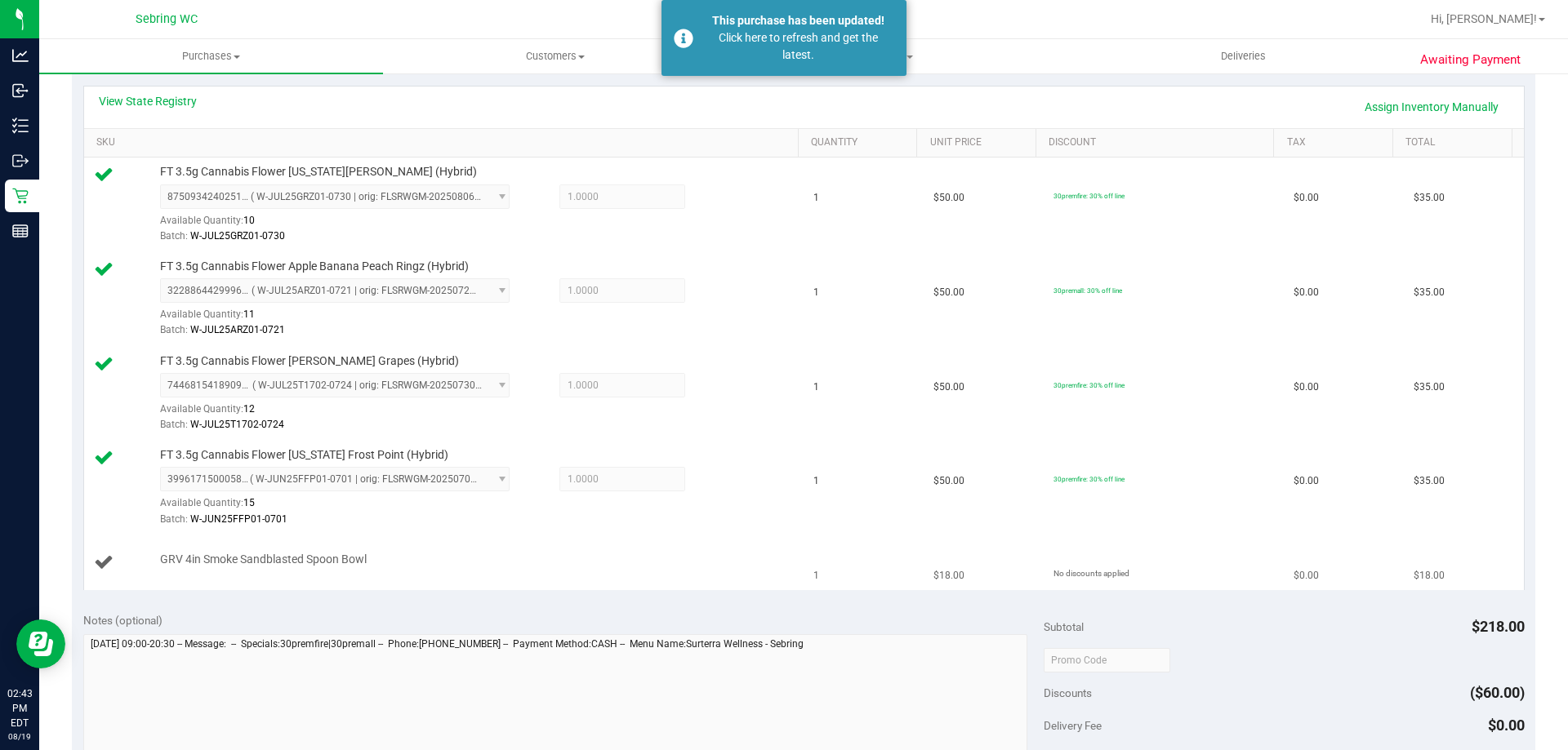
scroll to position [361, 0]
